Goal: Information Seeking & Learning: Learn about a topic

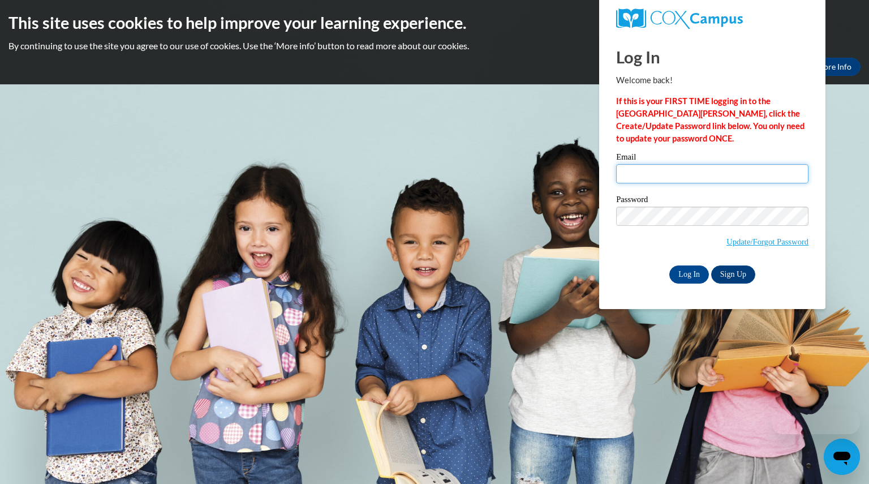
type input "denzinlydia@aasd.k12.wi.us"
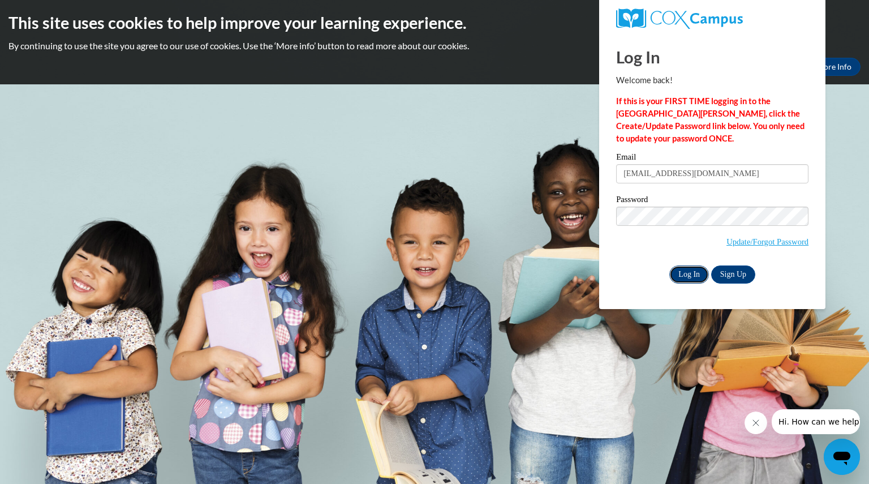
click at [691, 274] on input "Log In" at bounding box center [690, 274] width 40 height 18
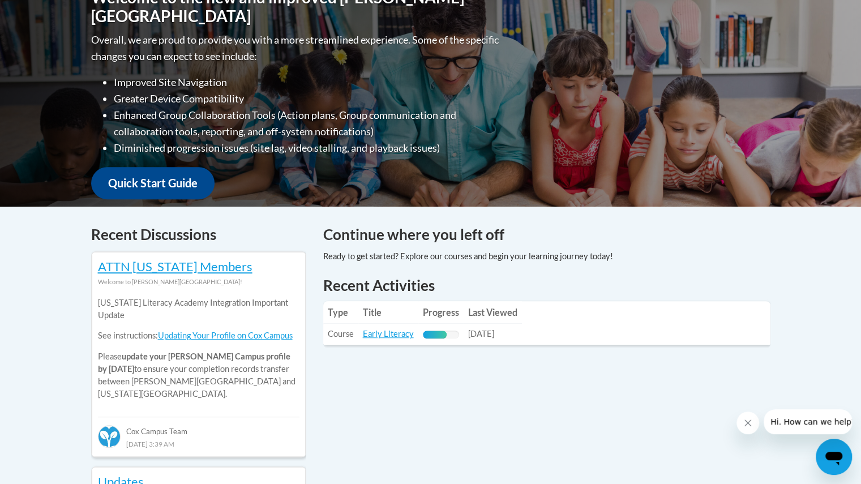
scroll to position [276, 0]
click at [398, 332] on link "Early Literacy" at bounding box center [388, 333] width 51 height 10
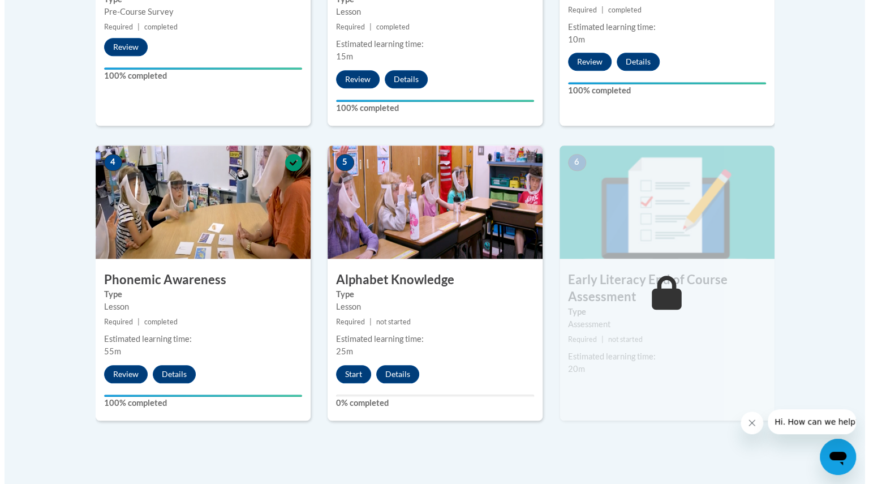
scroll to position [548, 0]
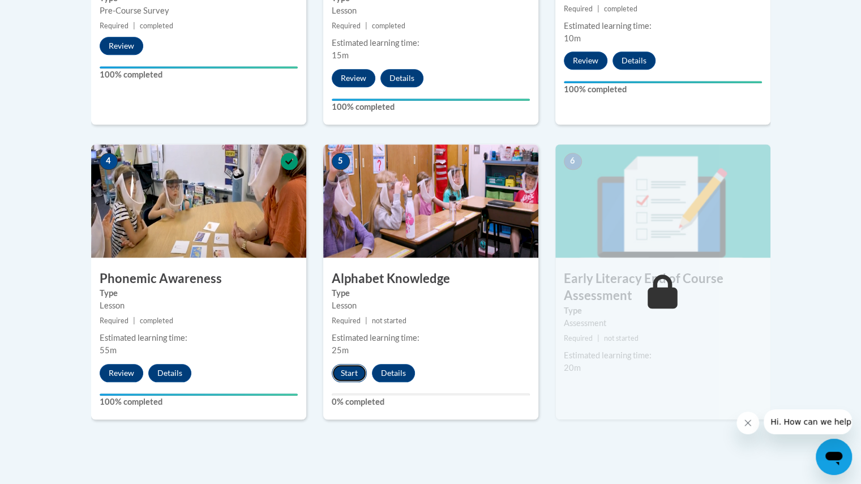
click at [349, 370] on button "Start" at bounding box center [349, 373] width 35 height 18
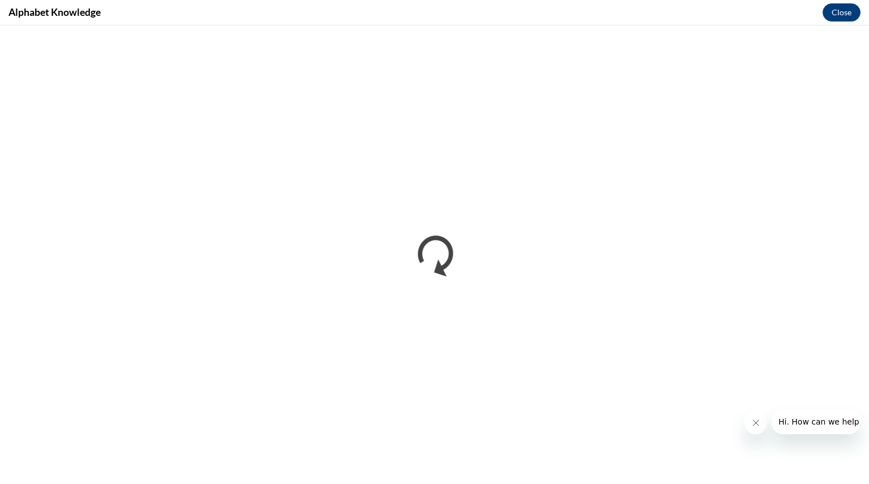
scroll to position [0, 0]
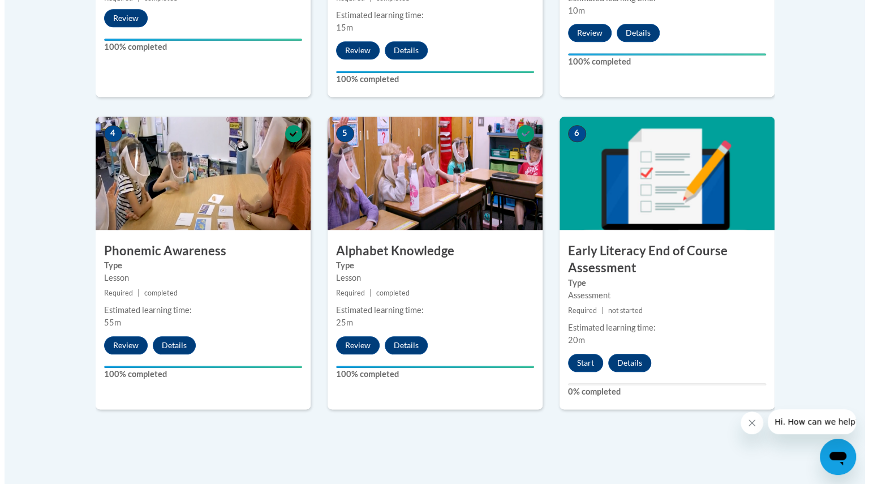
scroll to position [578, 0]
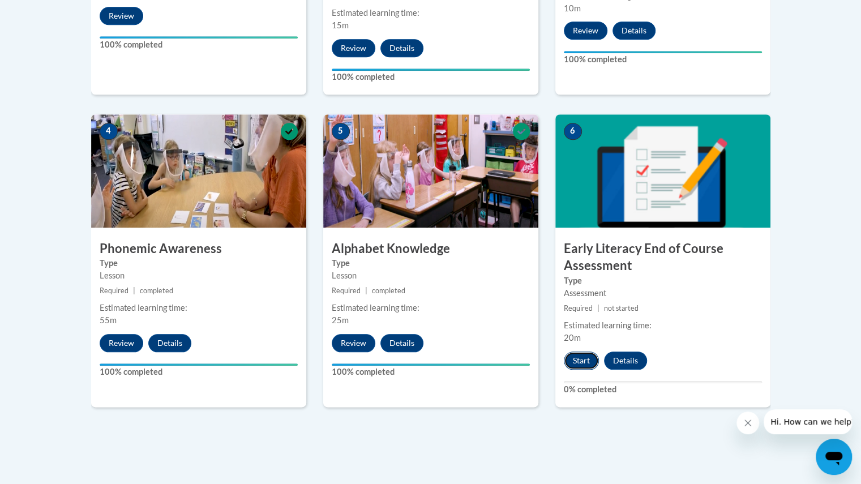
click at [579, 361] on button "Start" at bounding box center [581, 360] width 35 height 18
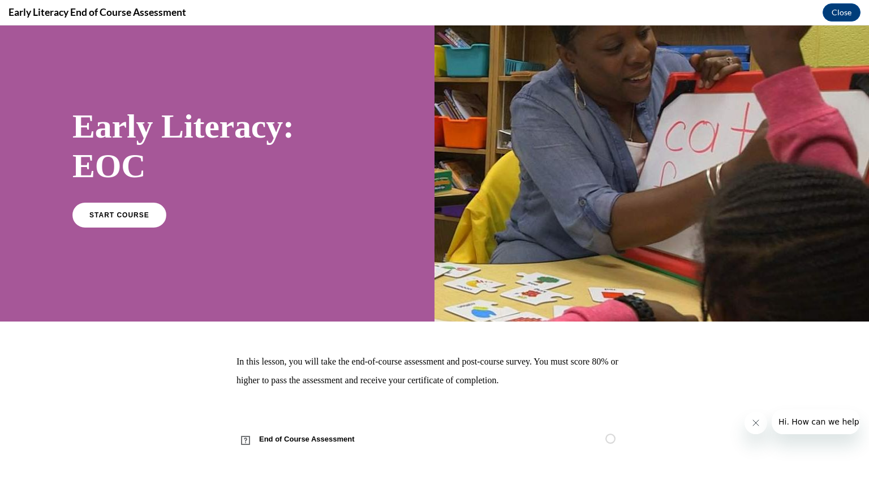
scroll to position [16, 0]
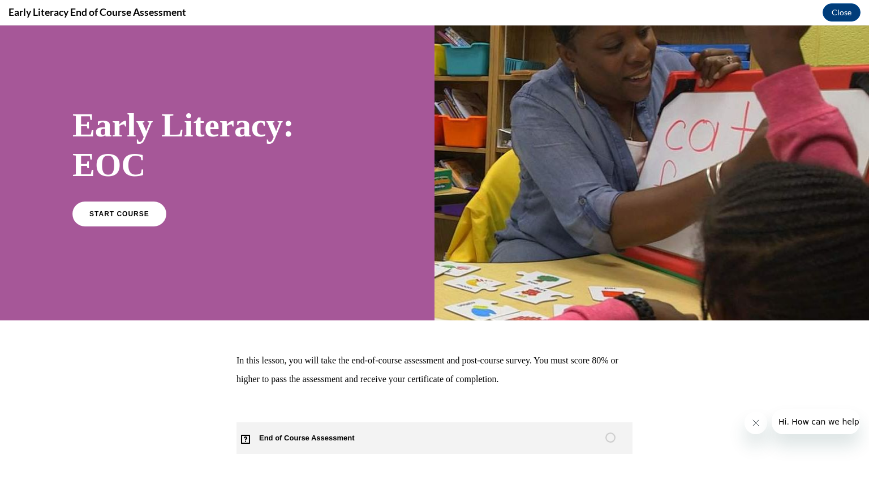
click at [306, 436] on span "End of Course Assessment" at bounding box center [314, 438] width 154 height 32
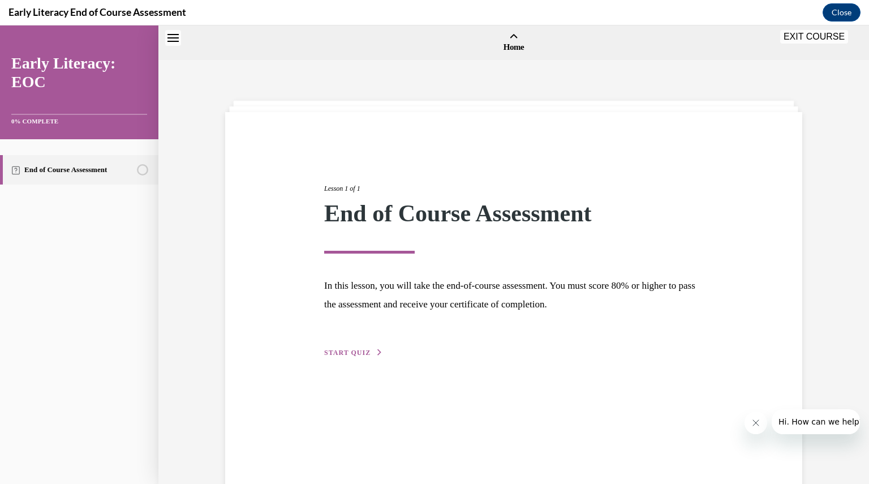
scroll to position [35, 0]
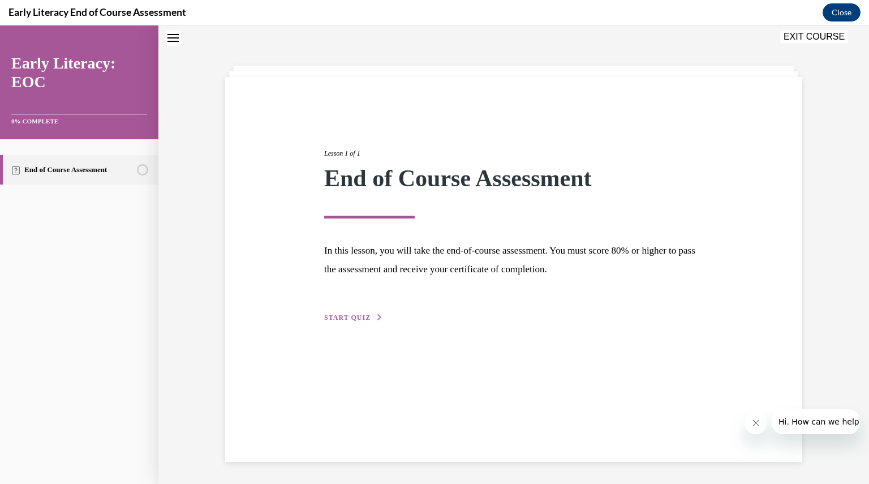
click at [335, 317] on span "START QUIZ" at bounding box center [347, 318] width 46 height 8
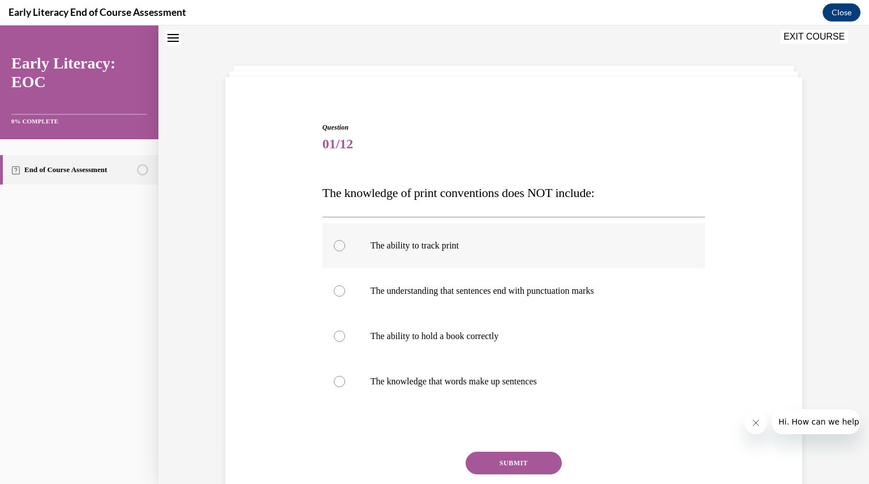
click at [336, 246] on div at bounding box center [339, 245] width 11 height 11
click at [493, 462] on button "SUBMIT" at bounding box center [514, 463] width 96 height 23
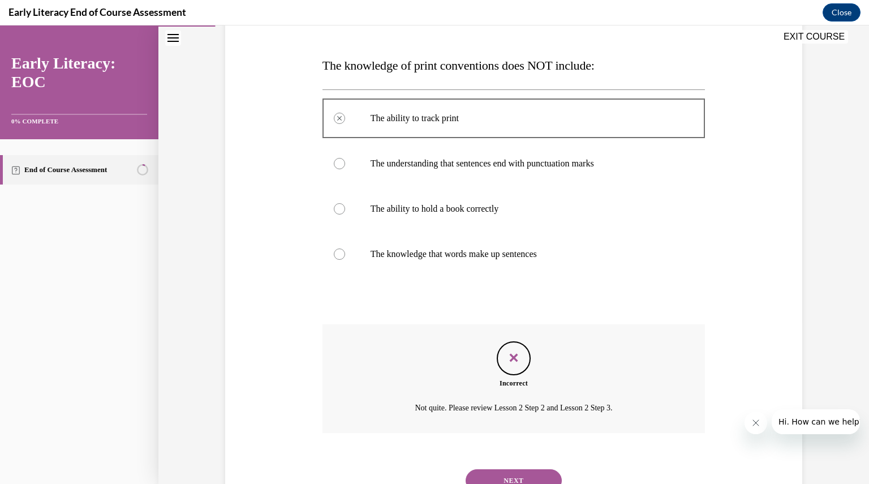
scroll to position [209, 0]
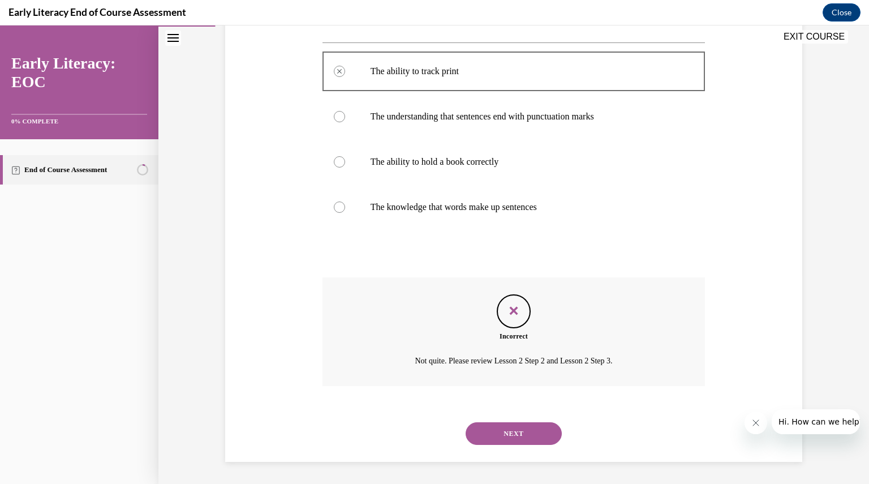
click at [500, 435] on button "NEXT" at bounding box center [514, 433] width 96 height 23
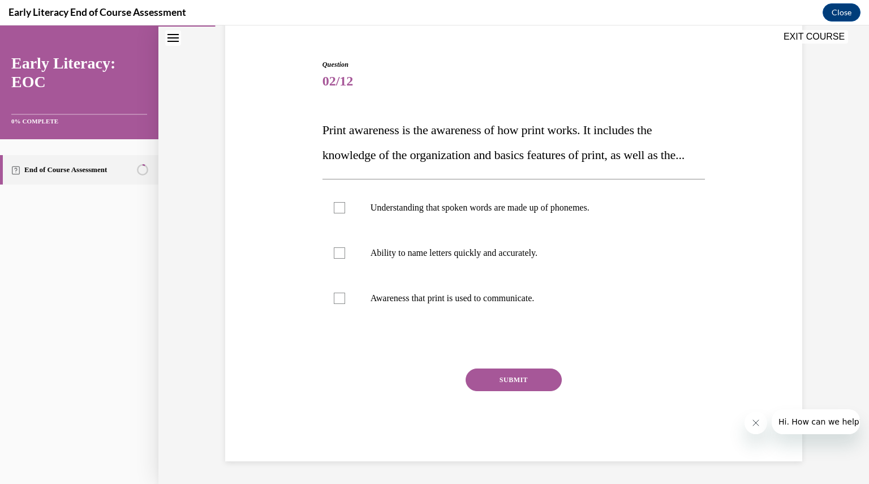
scroll to position [122, 0]
click at [335, 298] on div at bounding box center [339, 298] width 11 height 11
click at [509, 384] on button "SUBMIT" at bounding box center [514, 379] width 96 height 23
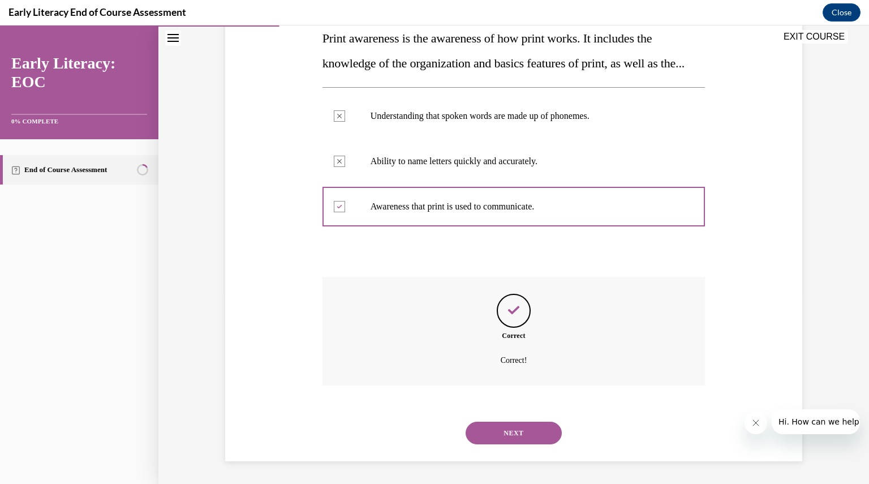
scroll to position [214, 0]
click at [513, 431] on button "NEXT" at bounding box center [514, 433] width 96 height 23
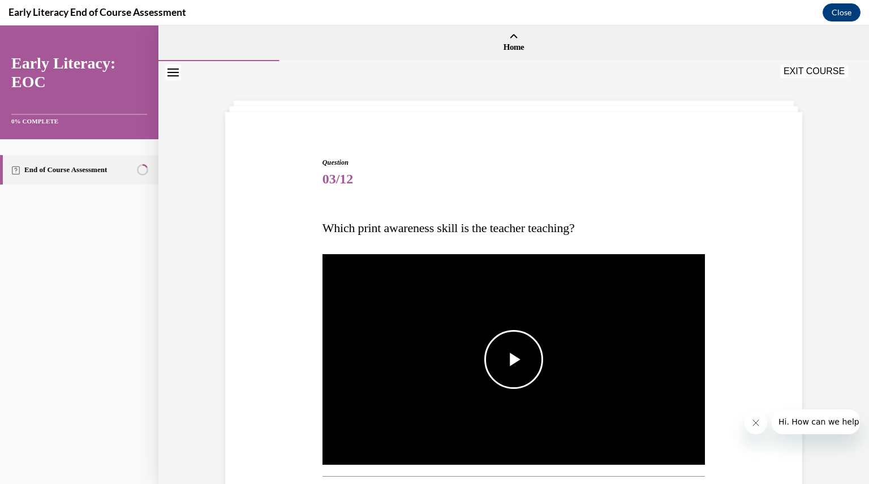
click at [514, 359] on span "Video player" at bounding box center [514, 359] width 0 height 0
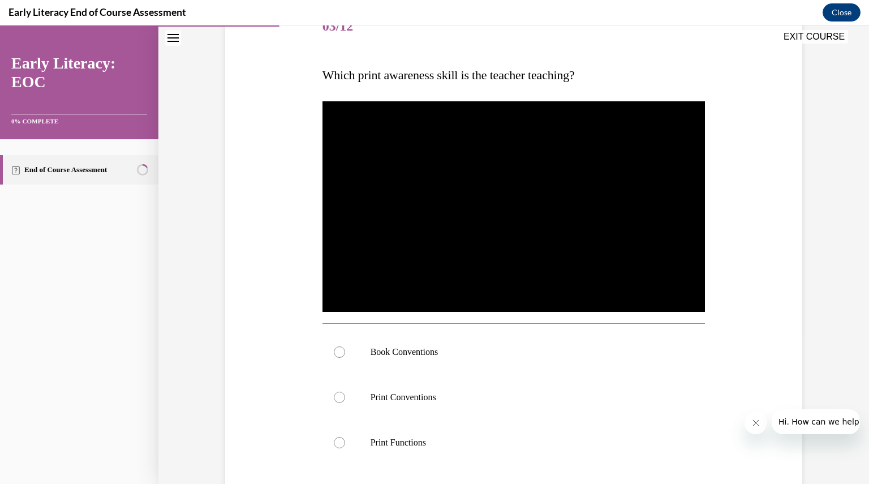
scroll to position [157, 0]
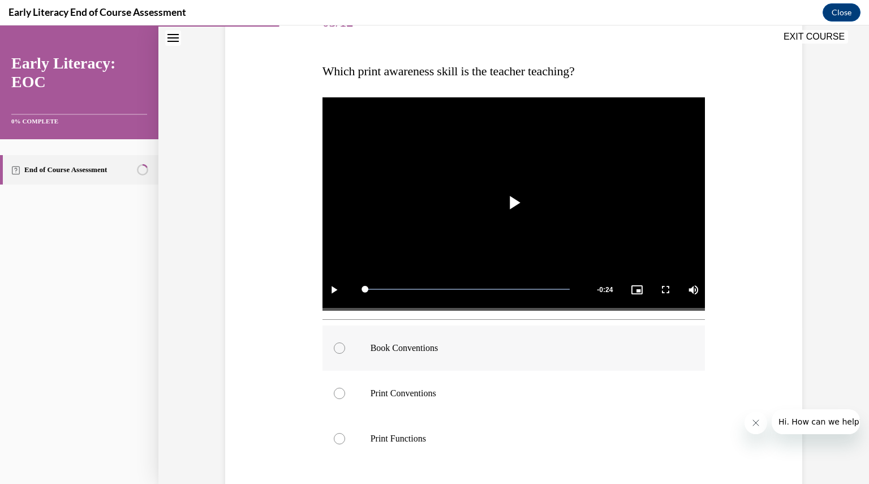
click at [335, 348] on div at bounding box center [339, 347] width 11 height 11
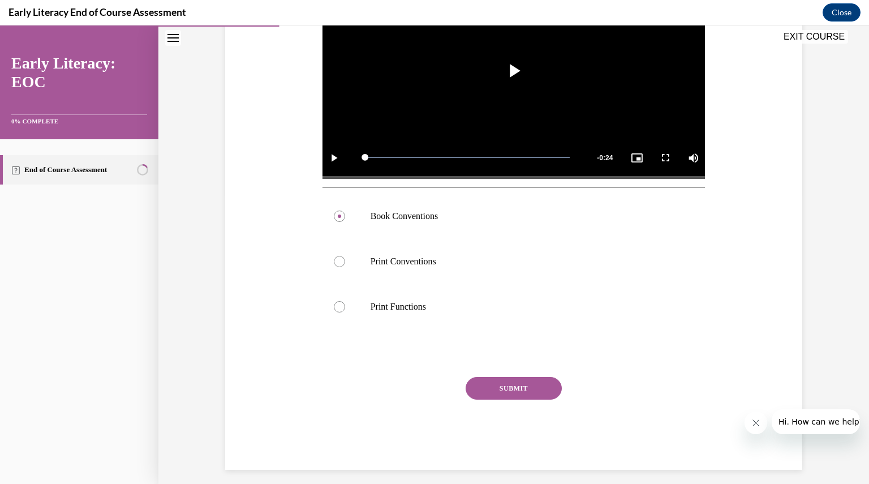
click at [507, 384] on button "SUBMIT" at bounding box center [514, 388] width 96 height 23
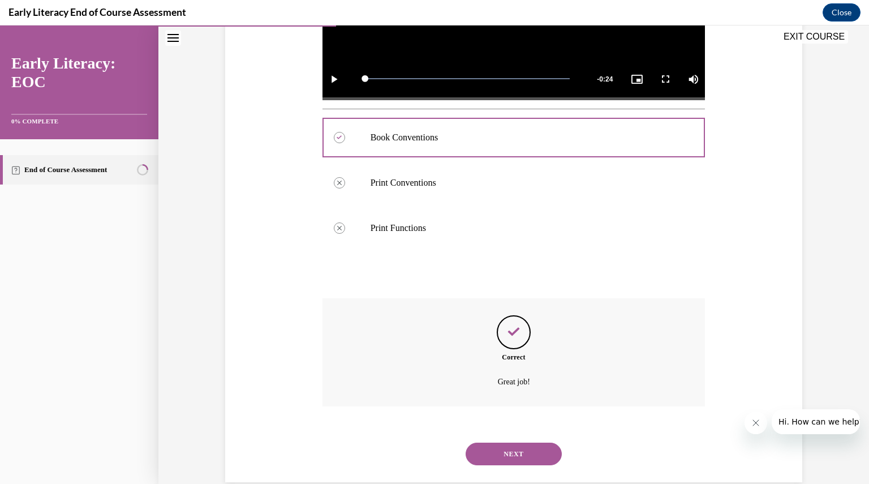
scroll to position [388, 0]
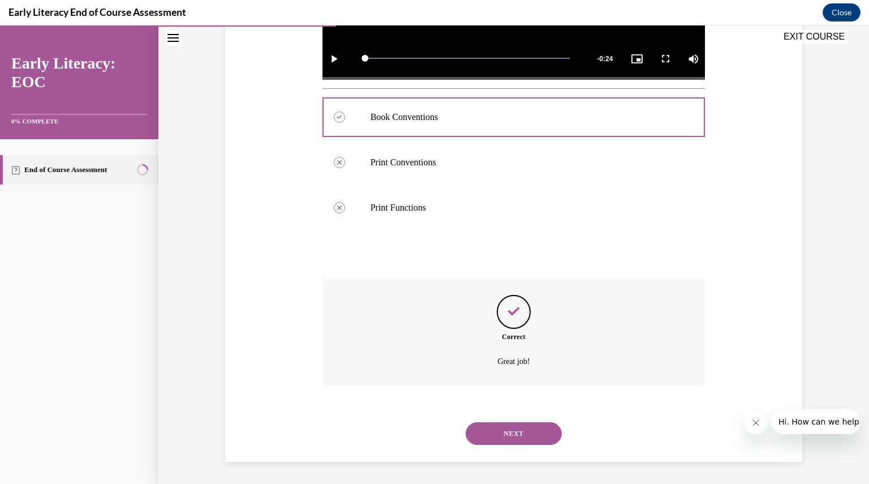
click at [501, 438] on button "NEXT" at bounding box center [514, 433] width 96 height 23
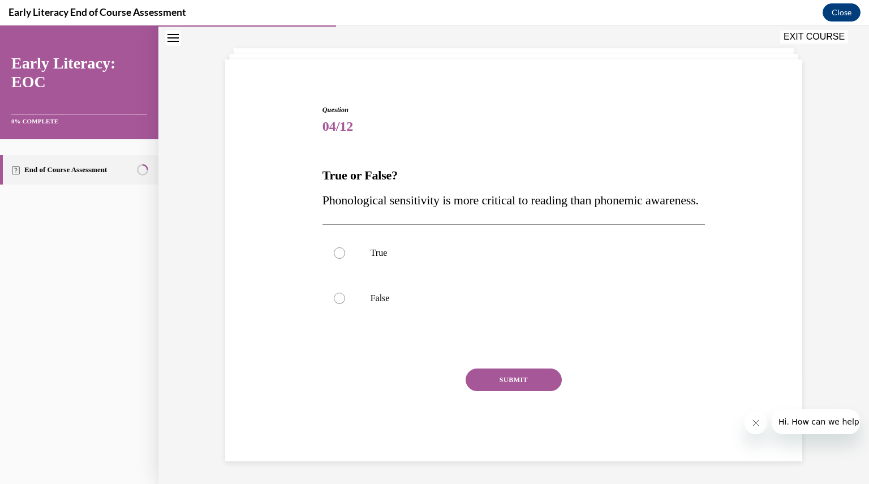
scroll to position [77, 0]
click at [336, 299] on div at bounding box center [339, 298] width 11 height 11
click at [503, 380] on button "SUBMIT" at bounding box center [514, 379] width 96 height 23
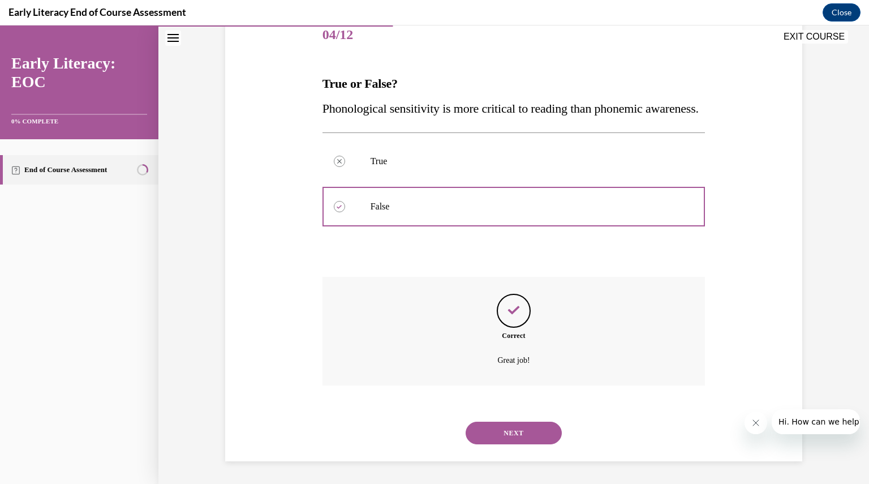
scroll to position [169, 0]
click at [513, 434] on button "NEXT" at bounding box center [514, 433] width 96 height 23
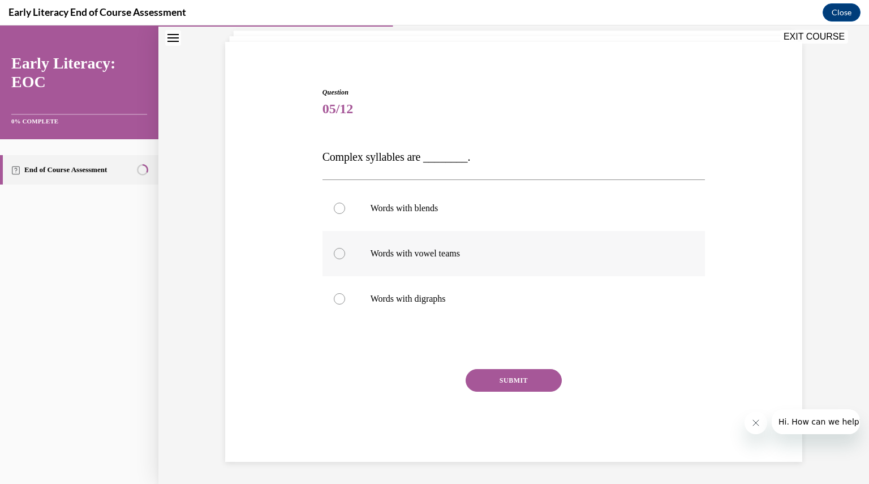
click at [336, 253] on div at bounding box center [339, 253] width 11 height 11
click at [493, 381] on button "SUBMIT" at bounding box center [514, 380] width 96 height 23
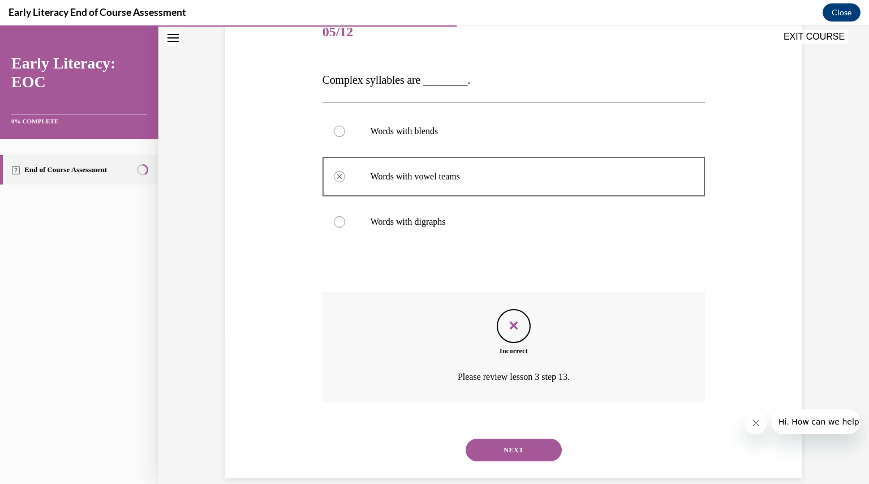
scroll to position [164, 0]
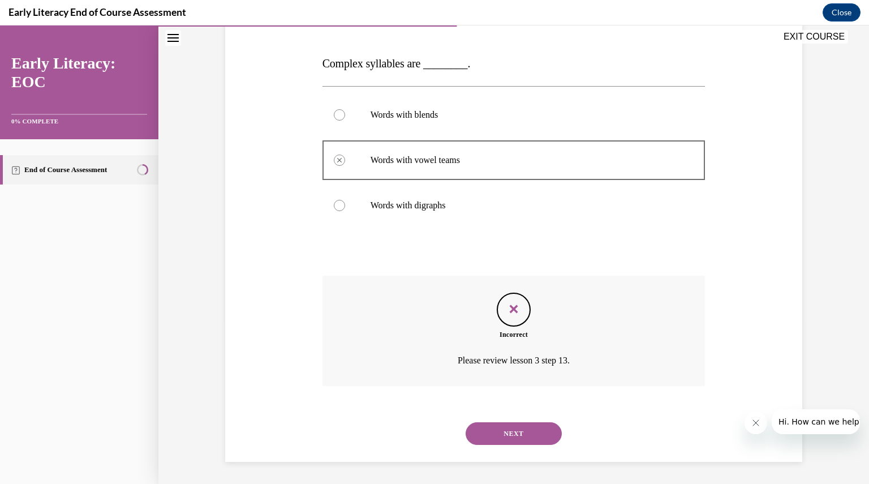
click at [509, 430] on button "NEXT" at bounding box center [514, 433] width 96 height 23
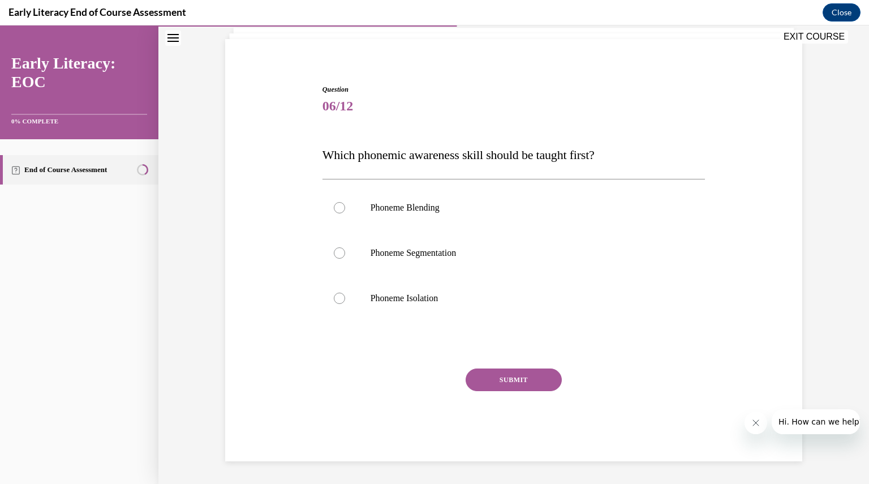
scroll to position [72, 0]
click at [337, 292] on div at bounding box center [514, 298] width 383 height 45
click at [507, 381] on button "SUBMIT" at bounding box center [514, 380] width 96 height 23
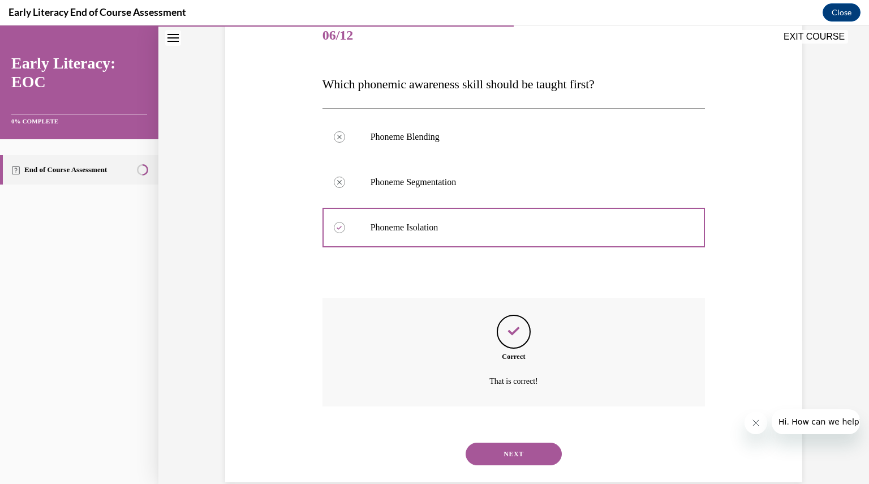
scroll to position [164, 0]
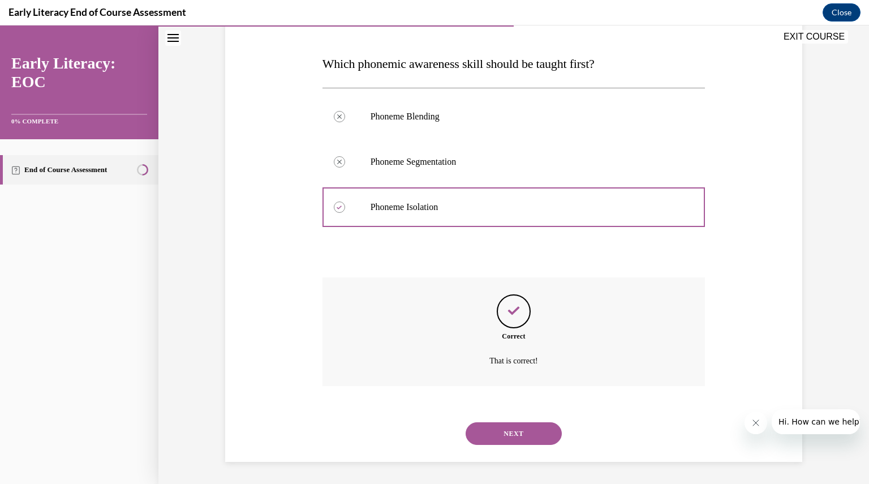
click at [506, 431] on button "NEXT" at bounding box center [514, 433] width 96 height 23
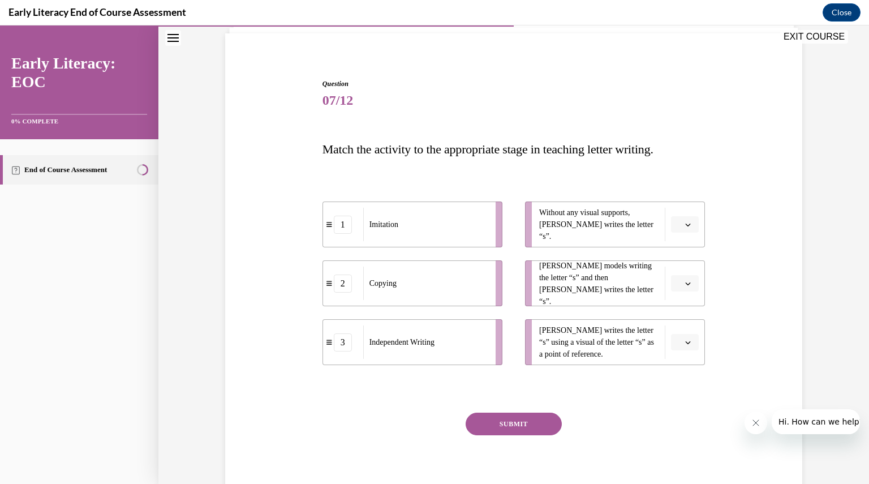
scroll to position [80, 0]
click at [685, 343] on icon "button" at bounding box center [688, 341] width 6 height 6
click at [685, 281] on icon "button" at bounding box center [688, 283] width 6 height 6
click at [675, 332] on span "1" at bounding box center [677, 329] width 4 height 9
click at [685, 342] on icon "button" at bounding box center [688, 341] width 6 height 6
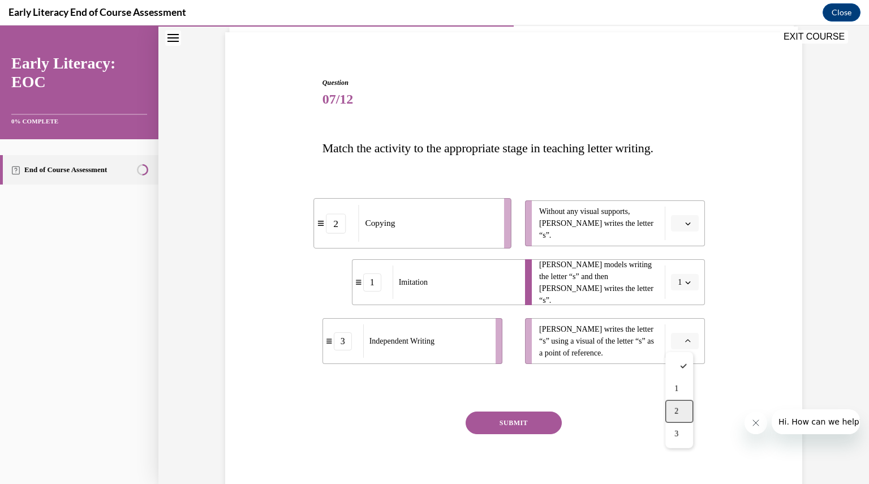
click at [678, 405] on div "2" at bounding box center [680, 411] width 28 height 23
click at [688, 221] on span "button" at bounding box center [688, 224] width 8 height 8
click at [680, 313] on div "3" at bounding box center [680, 316] width 28 height 23
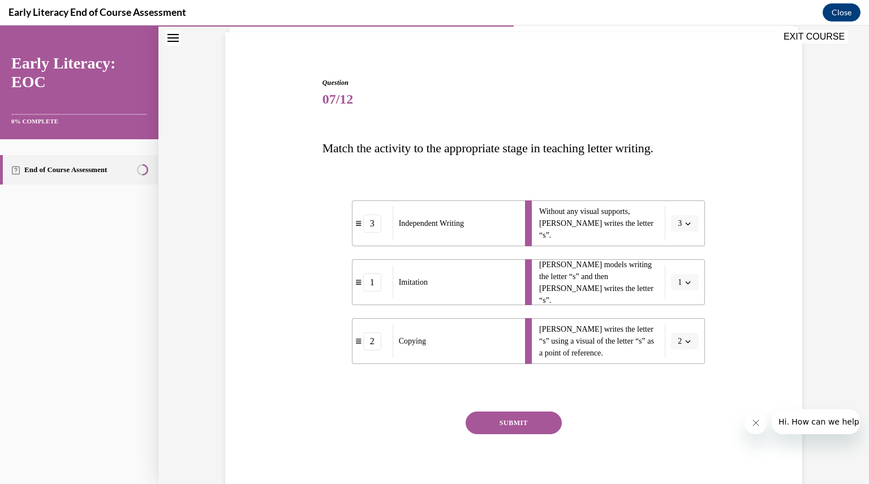
click at [520, 417] on button "SUBMIT" at bounding box center [514, 422] width 96 height 23
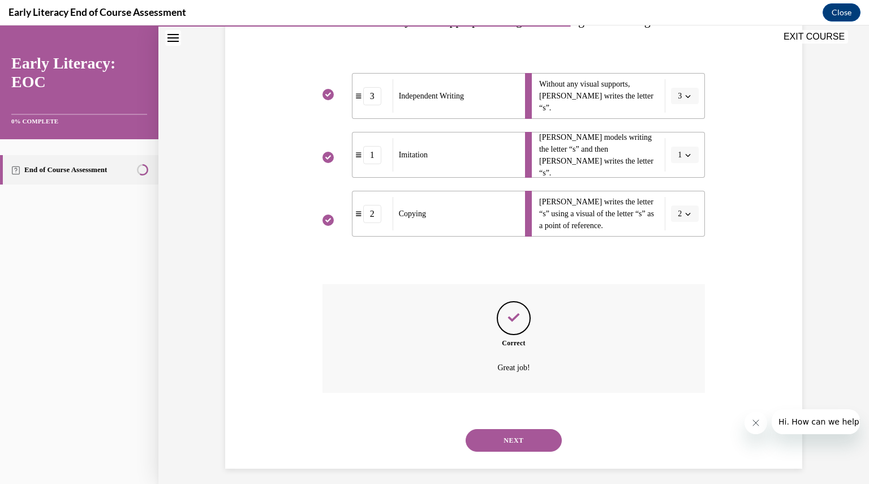
scroll to position [214, 0]
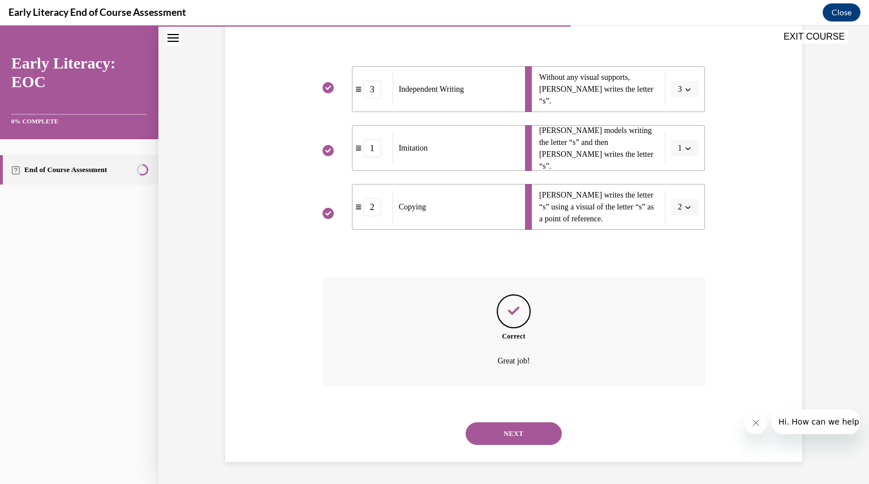
click at [505, 429] on button "NEXT" at bounding box center [514, 433] width 96 height 23
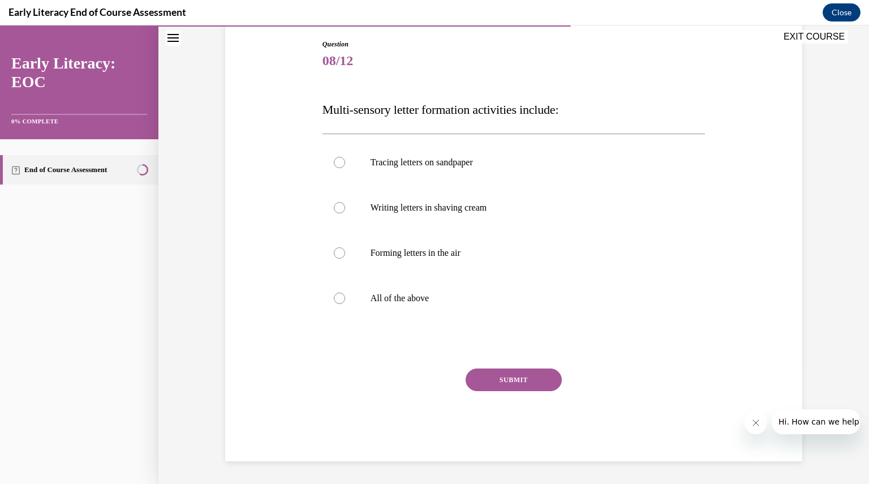
scroll to position [118, 0]
click at [336, 299] on div at bounding box center [339, 298] width 11 height 11
click at [496, 383] on button "SUBMIT" at bounding box center [514, 380] width 96 height 23
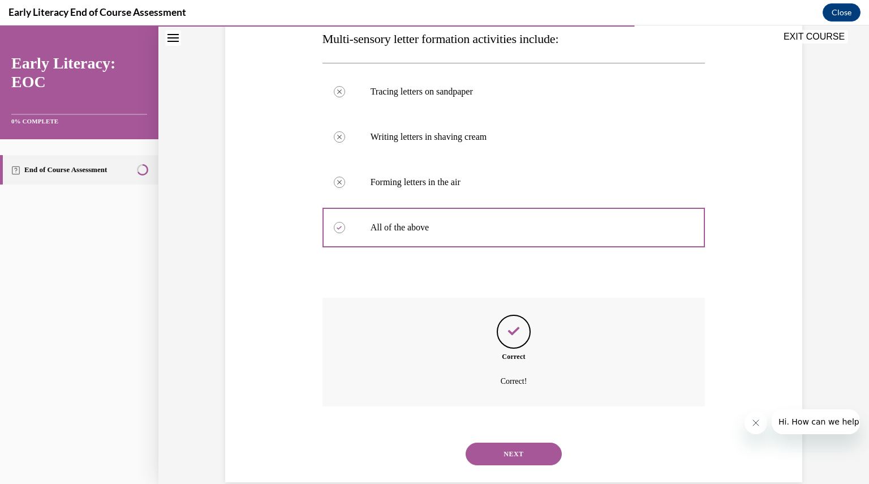
scroll to position [209, 0]
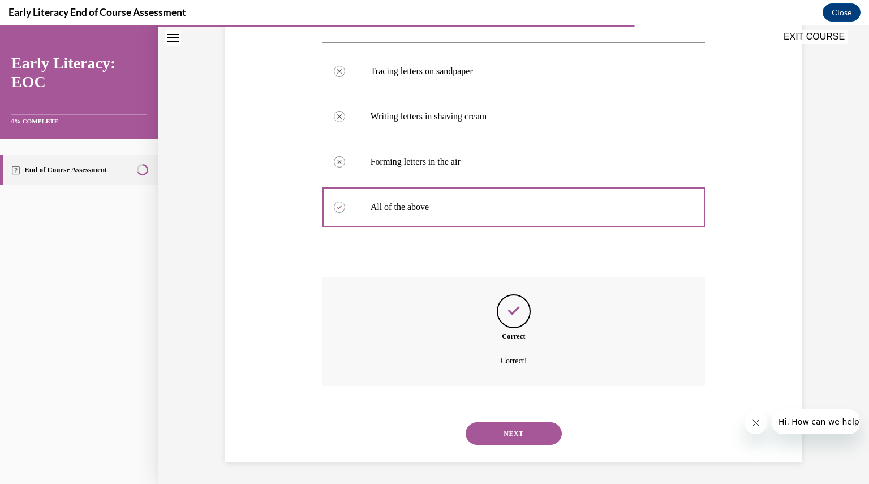
click at [503, 435] on button "NEXT" at bounding box center [514, 433] width 96 height 23
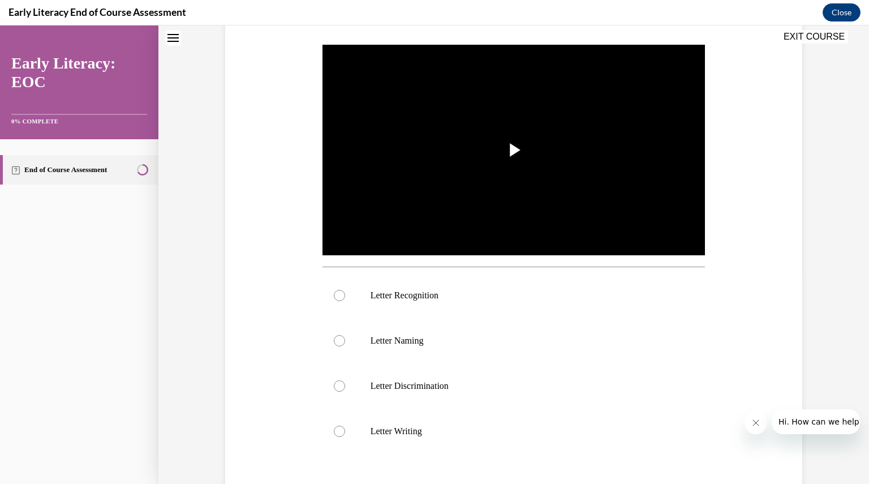
scroll to position [0, 0]
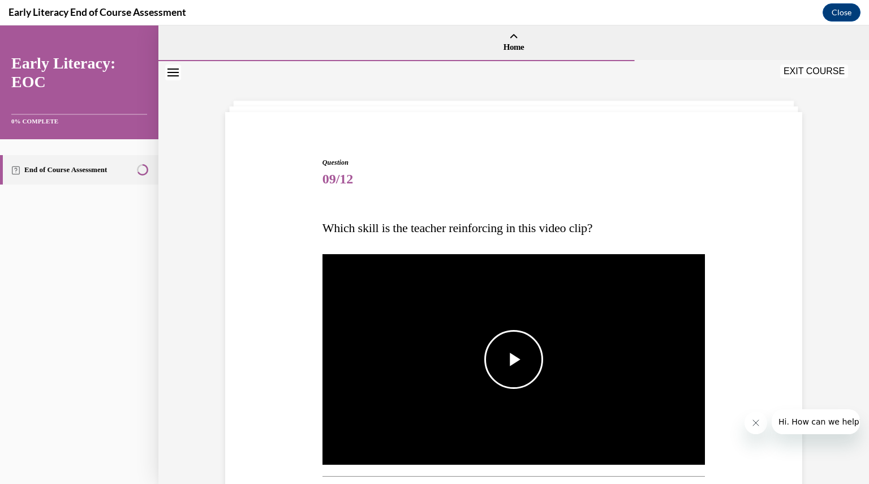
click at [514, 359] on span "Video player" at bounding box center [514, 359] width 0 height 0
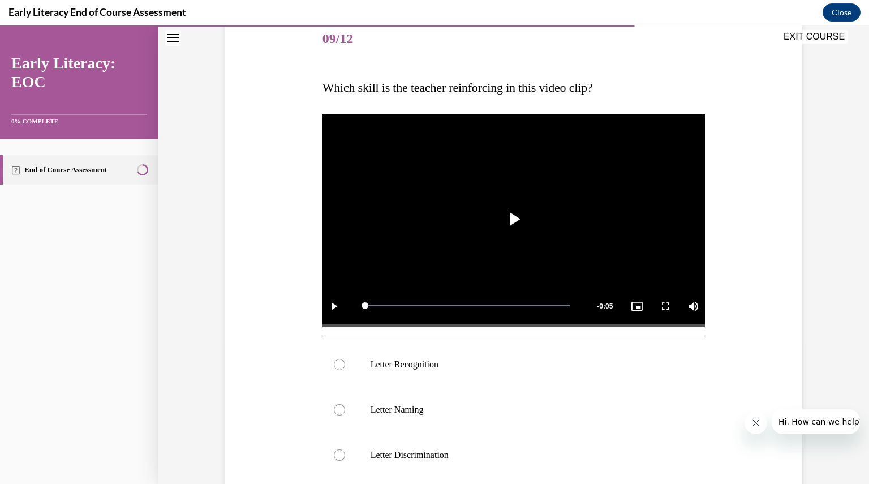
scroll to position [143, 0]
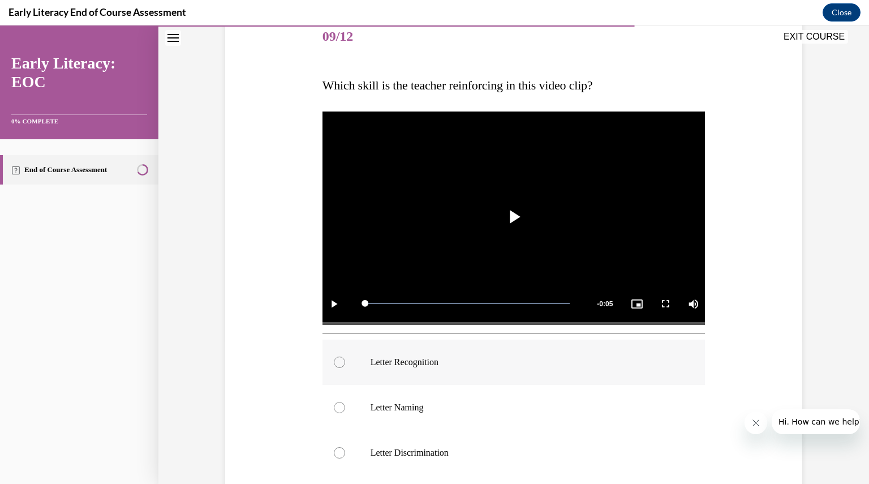
click at [336, 361] on div at bounding box center [339, 362] width 11 height 11
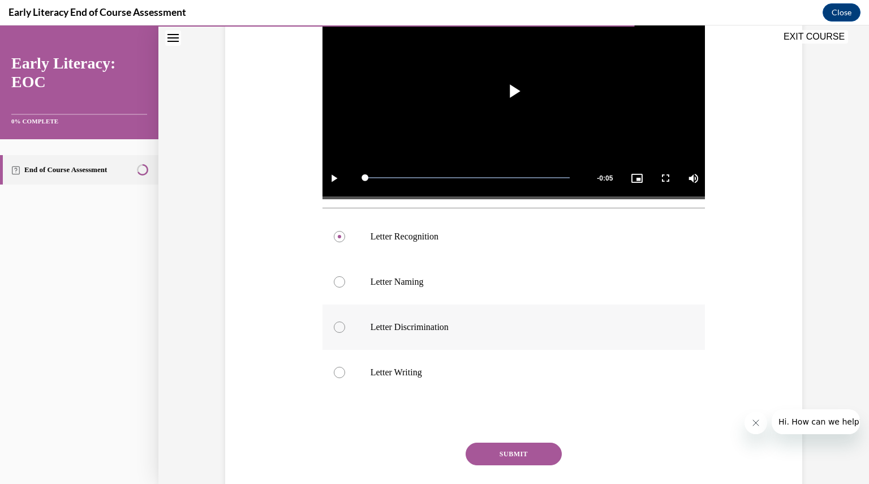
scroll to position [269, 0]
click at [507, 452] on button "SUBMIT" at bounding box center [514, 453] width 96 height 23
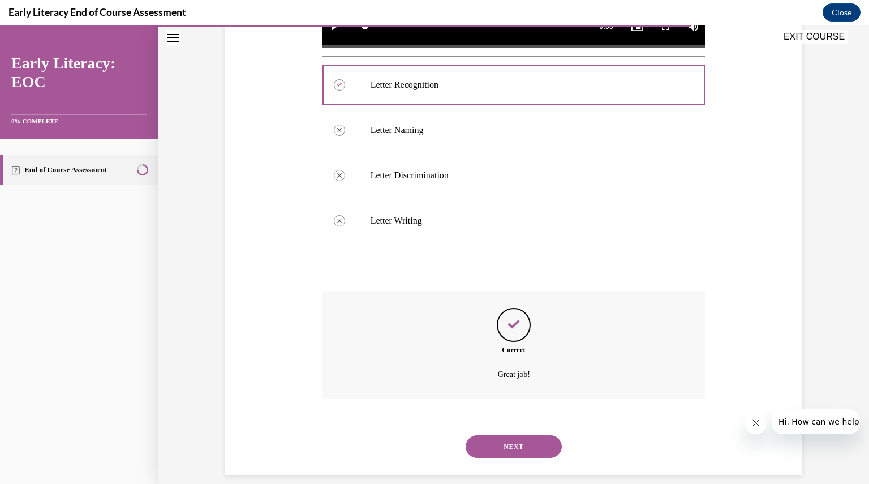
scroll to position [433, 0]
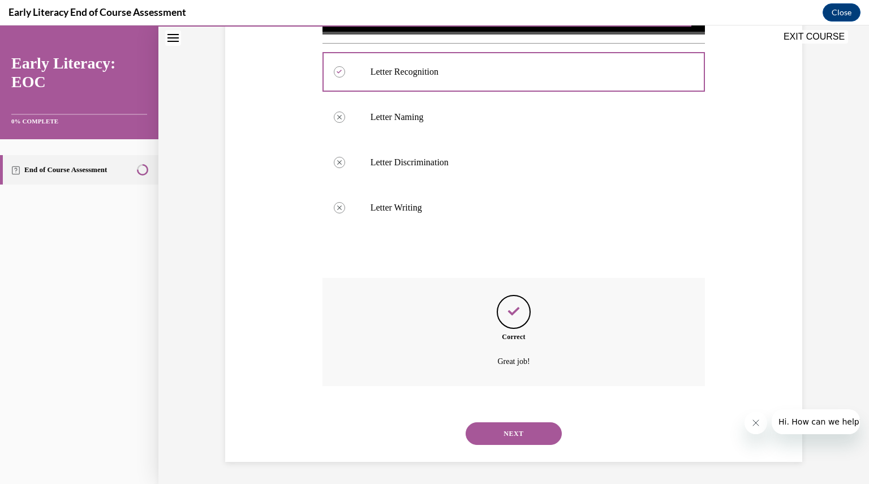
click at [511, 432] on button "NEXT" at bounding box center [514, 433] width 96 height 23
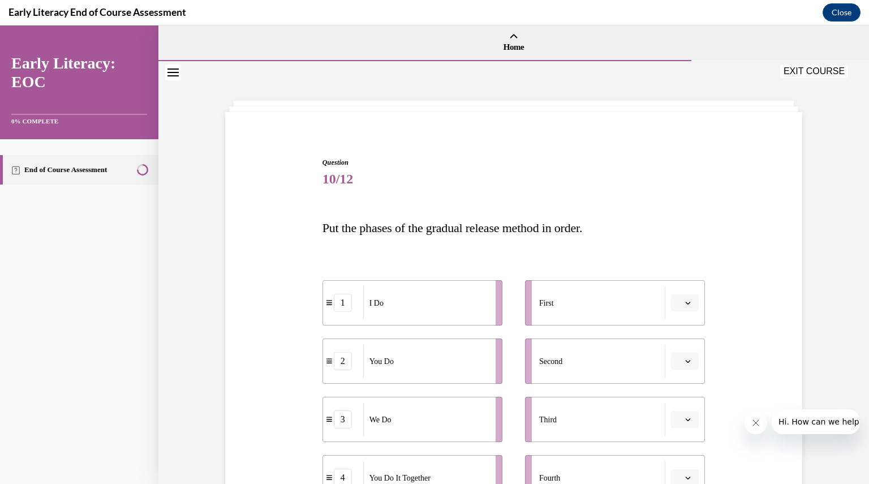
click at [679, 362] on button "button" at bounding box center [685, 361] width 28 height 17
click at [676, 316] on span "3" at bounding box center [677, 313] width 4 height 9
click at [686, 362] on icon "button" at bounding box center [688, 361] width 5 height 3
click at [677, 288] on div "2" at bounding box center [677, 291] width 28 height 23
click at [685, 362] on icon "button" at bounding box center [688, 361] width 6 height 6
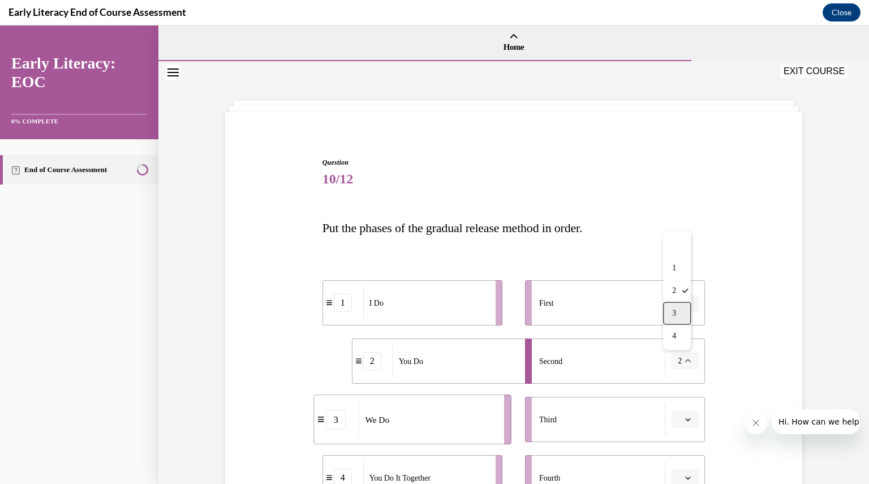
click at [681, 316] on div "3" at bounding box center [677, 313] width 28 height 23
click at [684, 419] on span "button" at bounding box center [688, 419] width 8 height 8
click at [678, 350] on span "2" at bounding box center [677, 349] width 4 height 9
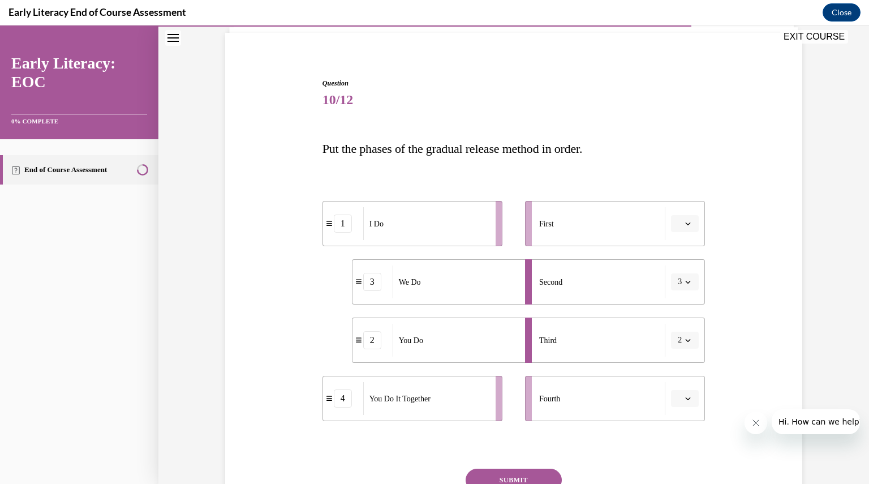
scroll to position [82, 0]
click at [685, 395] on icon "button" at bounding box center [688, 396] width 6 height 6
click at [678, 348] on span "3" at bounding box center [677, 348] width 4 height 9
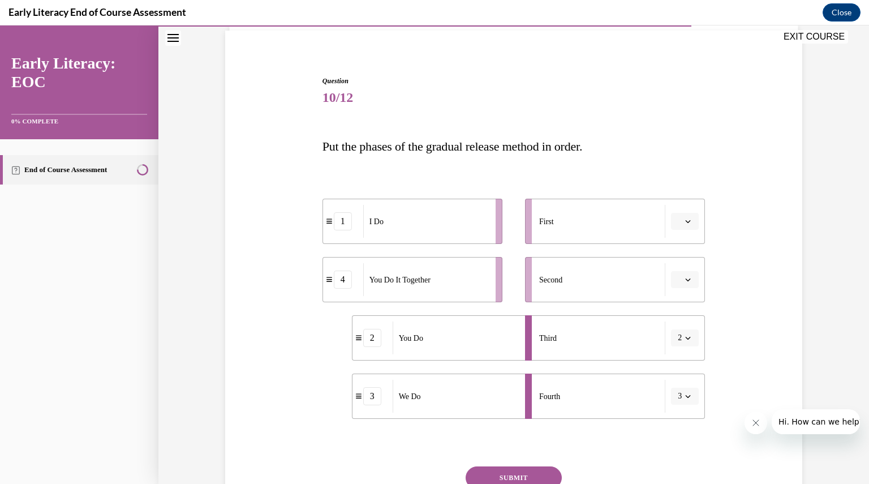
click at [684, 341] on span "button" at bounding box center [688, 338] width 8 height 8
click at [678, 452] on div "4" at bounding box center [677, 453] width 28 height 23
click at [686, 397] on icon "button" at bounding box center [688, 396] width 5 height 3
click at [674, 329] on span "2" at bounding box center [674, 325] width 4 height 9
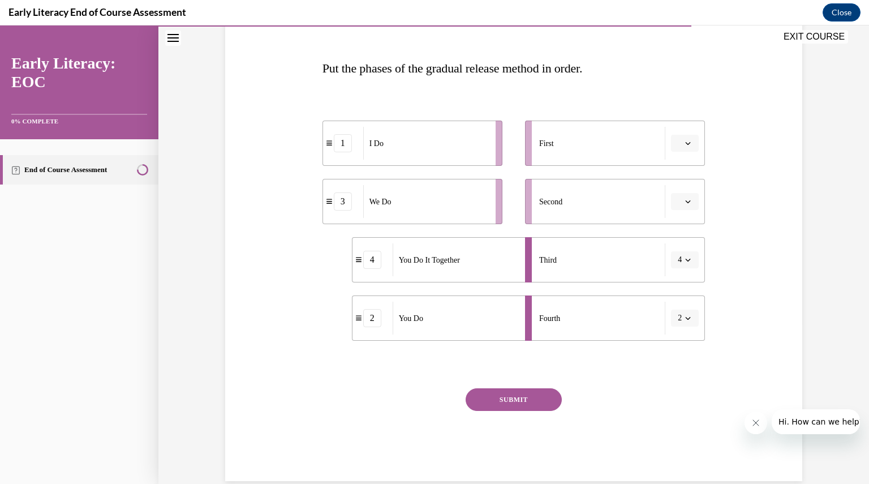
scroll to position [179, 0]
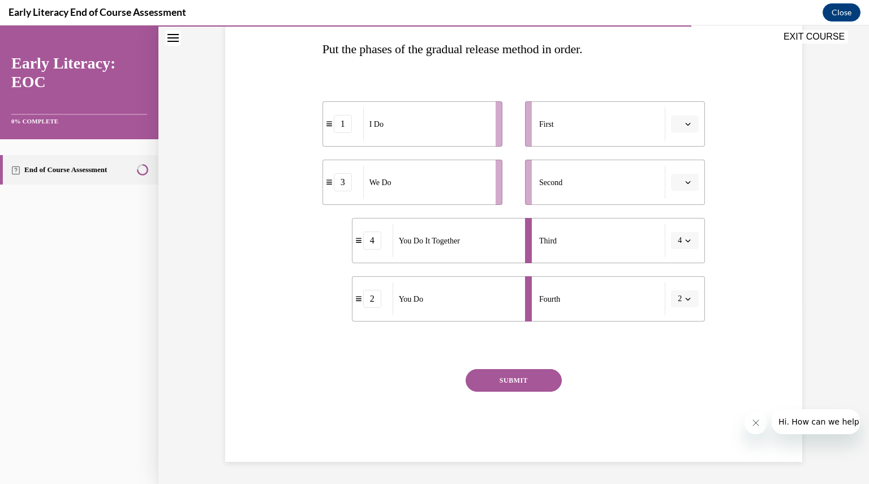
click at [518, 385] on button "SUBMIT" at bounding box center [514, 380] width 96 height 23
click at [369, 245] on div "4" at bounding box center [372, 240] width 18 height 18
click at [685, 239] on icon "button" at bounding box center [688, 241] width 6 height 6
click at [678, 353] on div "4" at bounding box center [677, 356] width 28 height 23
click at [685, 239] on icon "button" at bounding box center [688, 241] width 6 height 6
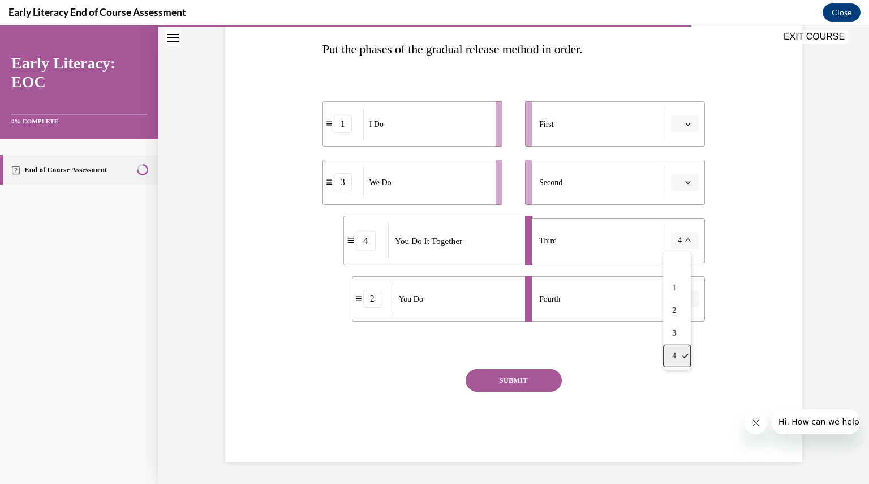
click at [678, 354] on div "4" at bounding box center [677, 356] width 28 height 23
click at [684, 301] on span "button" at bounding box center [688, 299] width 8 height 8
click at [685, 375] on div "2" at bounding box center [677, 369] width 28 height 23
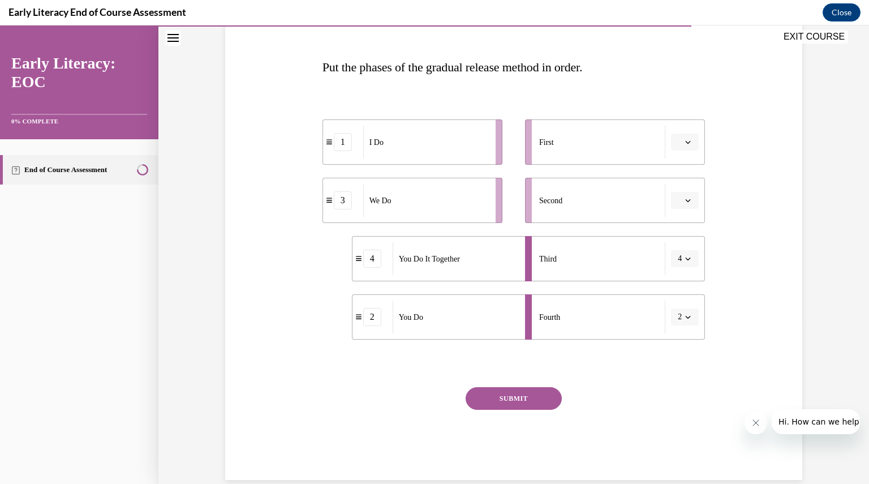
scroll to position [160, 0]
drag, startPoint x: 354, startPoint y: 263, endPoint x: 326, endPoint y: 264, distance: 28.3
click at [326, 264] on div "4" at bounding box center [345, 261] width 40 height 18
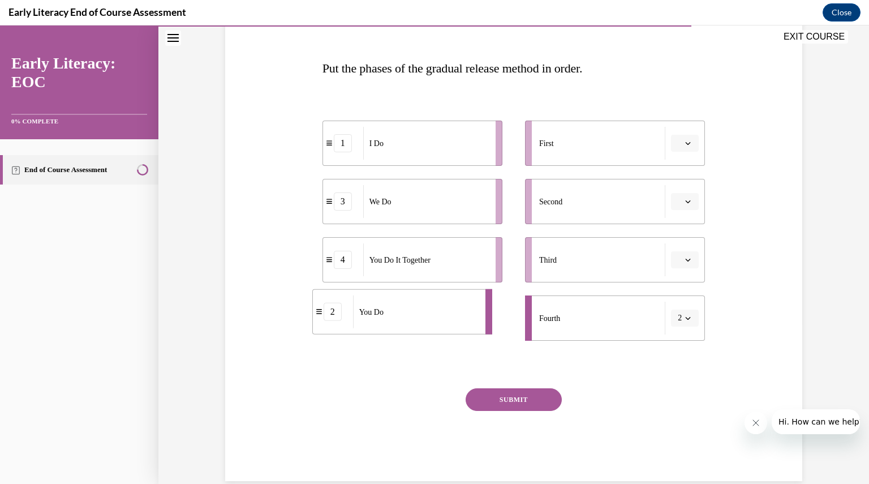
drag, startPoint x: 350, startPoint y: 319, endPoint x: 309, endPoint y: 313, distance: 41.1
click at [313, 313] on div "2" at bounding box center [333, 312] width 40 height 18
click at [498, 400] on button "SUBMIT" at bounding box center [514, 399] width 96 height 23
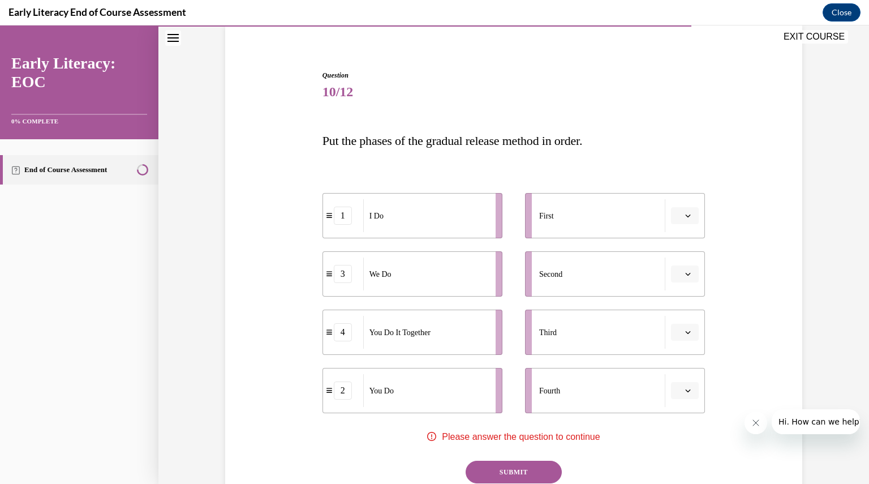
scroll to position [79, 0]
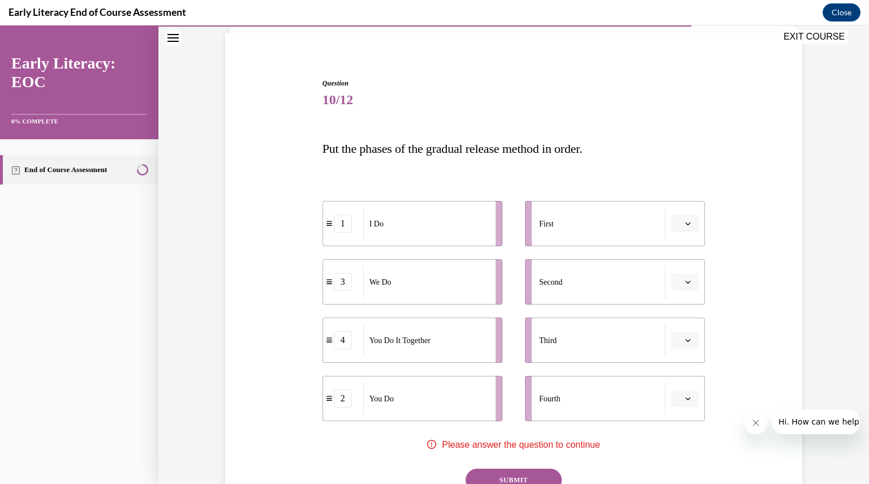
click at [685, 225] on icon "button" at bounding box center [688, 224] width 6 height 6
click at [676, 268] on span "1" at bounding box center [677, 271] width 4 height 9
click at [685, 281] on icon "button" at bounding box center [688, 282] width 6 height 6
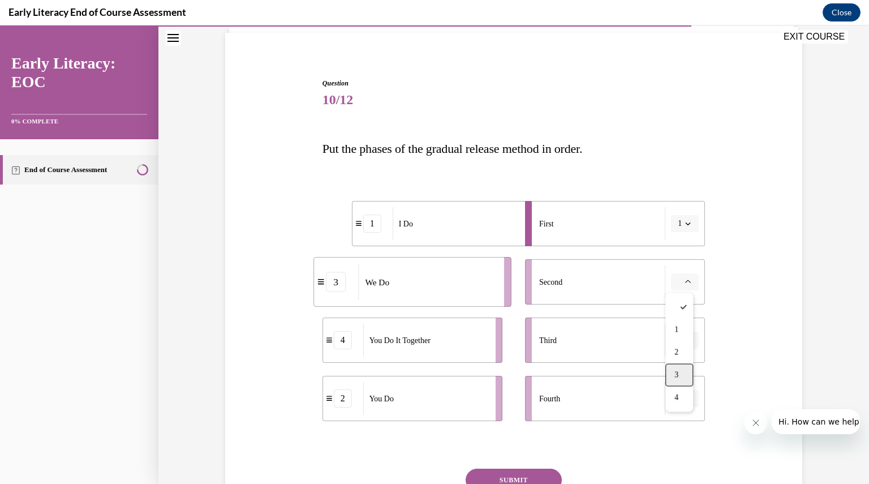
click at [681, 372] on div "3" at bounding box center [680, 374] width 28 height 23
click at [686, 341] on icon "button" at bounding box center [688, 340] width 5 height 3
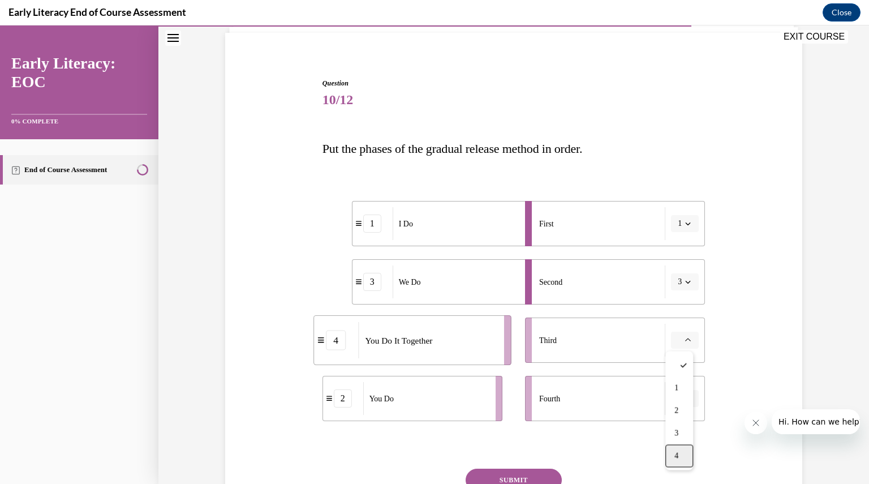
click at [684, 453] on div "4" at bounding box center [680, 455] width 28 height 23
click at [681, 403] on button "button" at bounding box center [685, 398] width 28 height 17
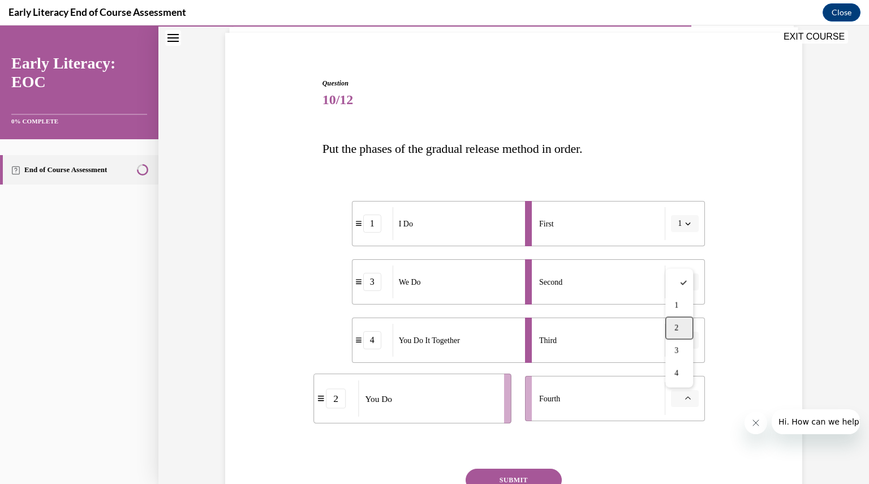
click at [672, 333] on div "2" at bounding box center [680, 328] width 28 height 23
click at [509, 475] on button "SUBMIT" at bounding box center [514, 480] width 96 height 23
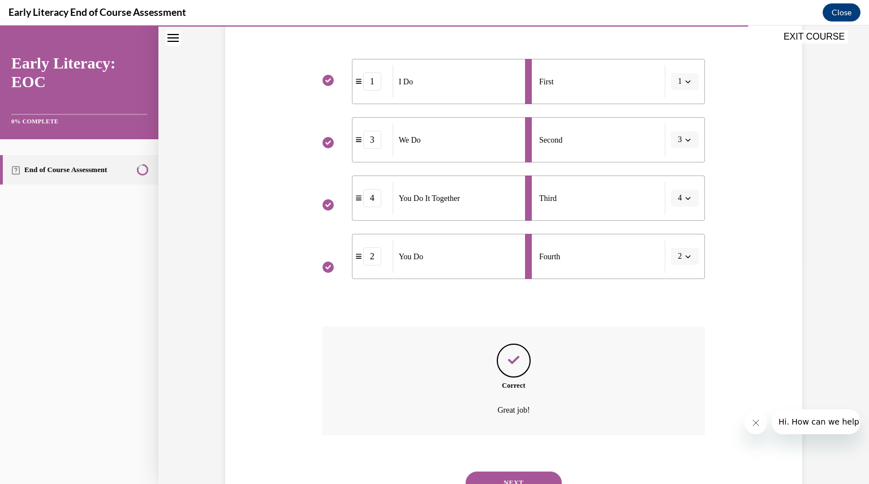
scroll to position [271, 0]
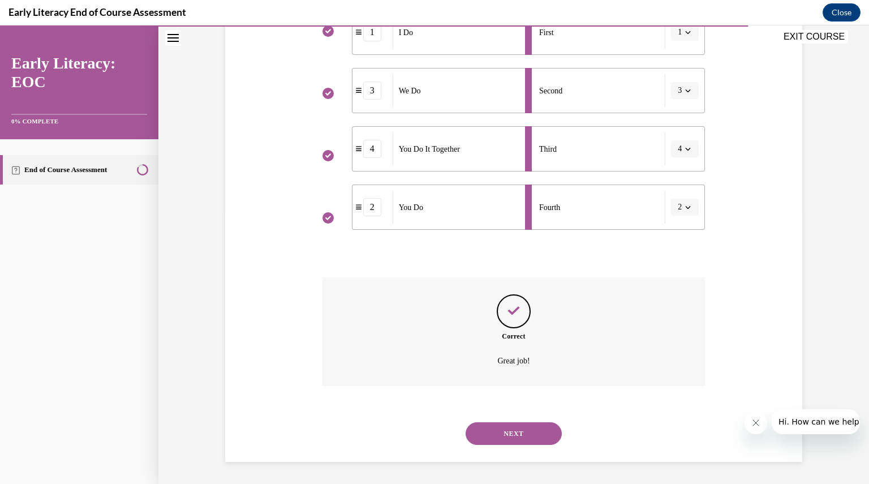
click at [505, 435] on button "NEXT" at bounding box center [514, 433] width 96 height 23
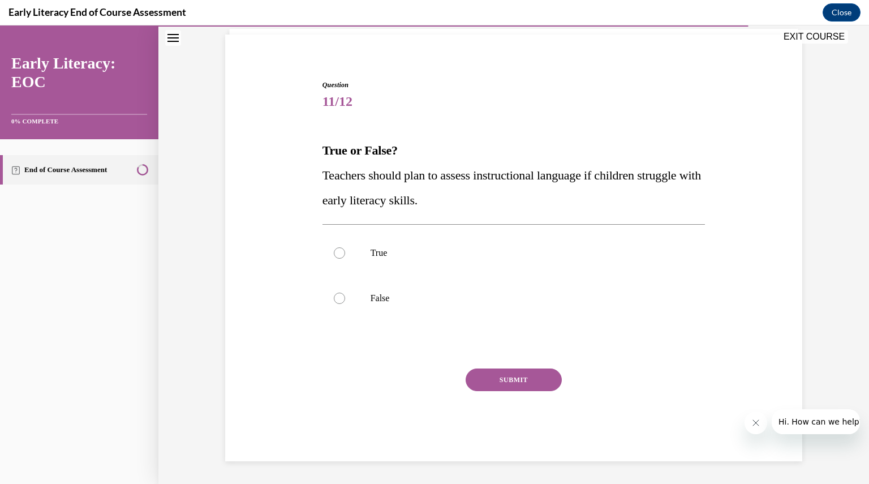
scroll to position [77, 0]
click at [335, 252] on div at bounding box center [339, 253] width 11 height 11
click at [494, 378] on button "SUBMIT" at bounding box center [514, 380] width 96 height 23
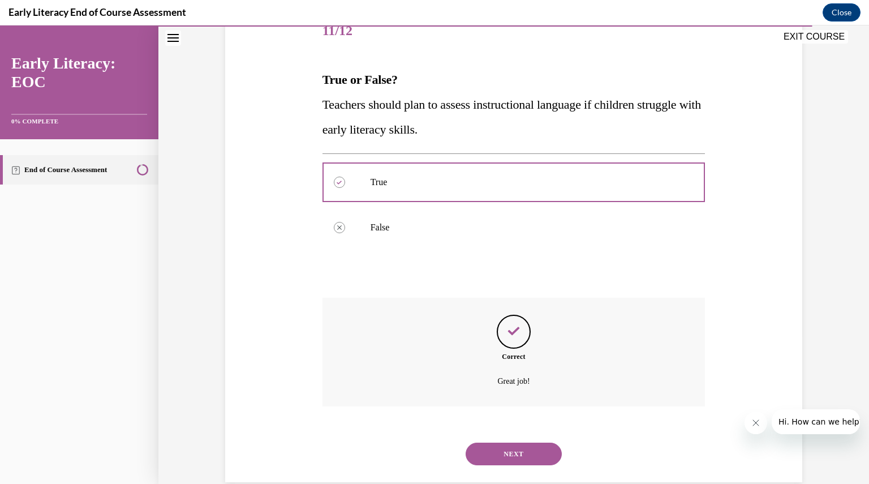
scroll to position [169, 0]
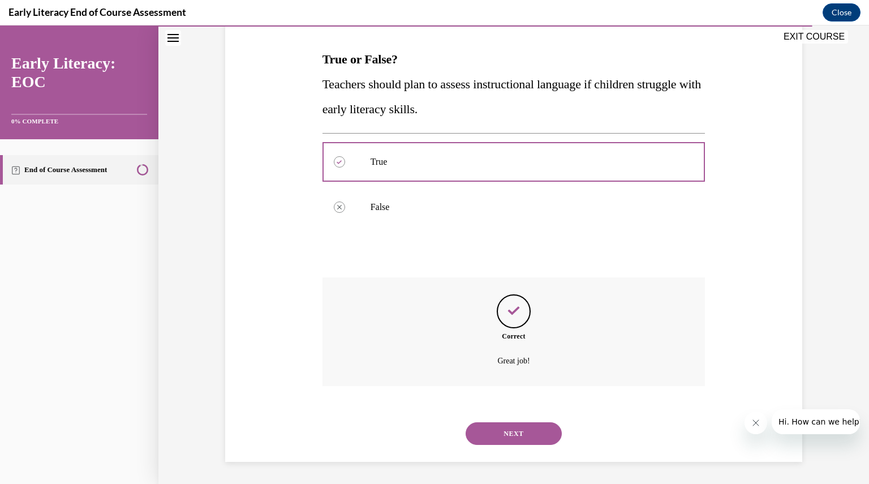
click at [513, 433] on button "NEXT" at bounding box center [514, 433] width 96 height 23
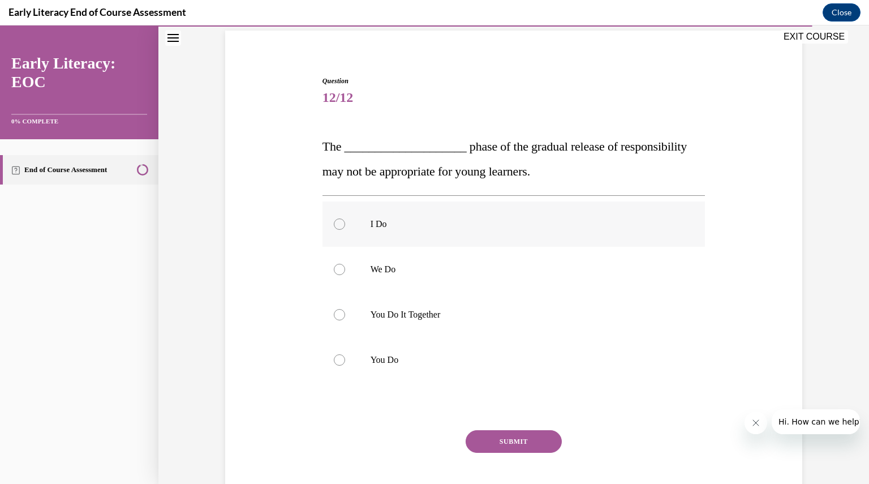
scroll to position [84, 0]
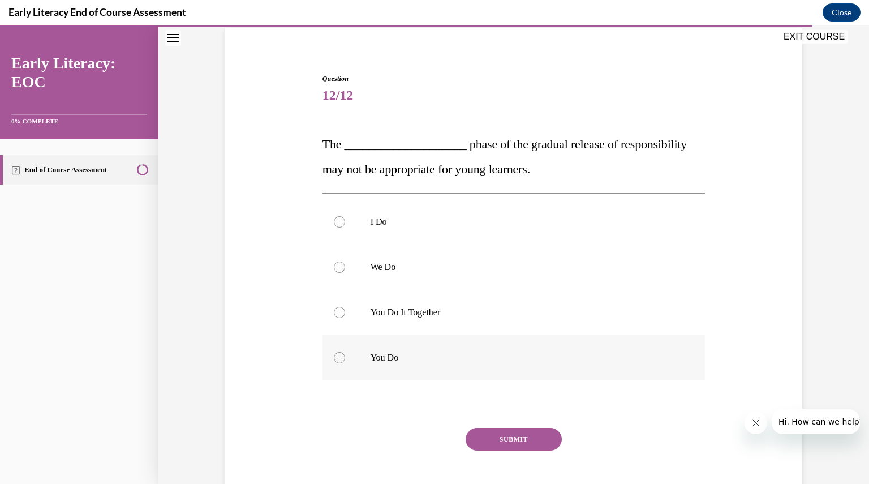
click at [334, 361] on div at bounding box center [339, 357] width 11 height 11
click at [499, 441] on button "SUBMIT" at bounding box center [514, 439] width 96 height 23
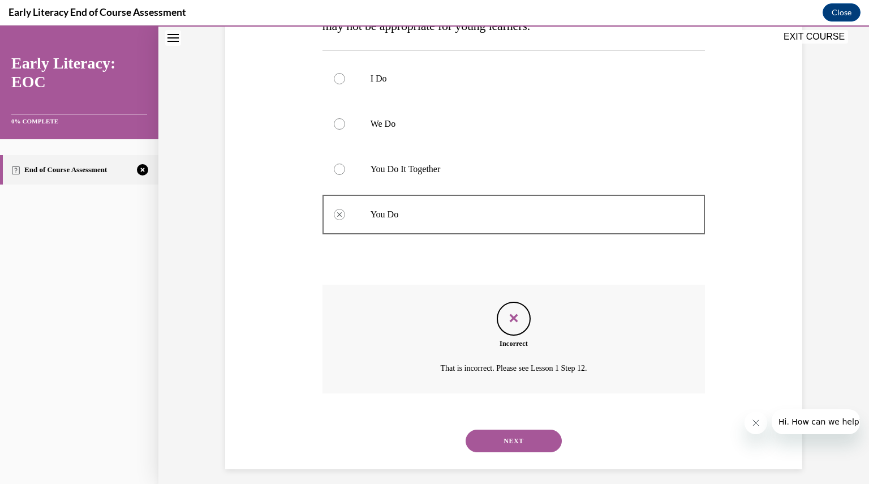
scroll to position [234, 0]
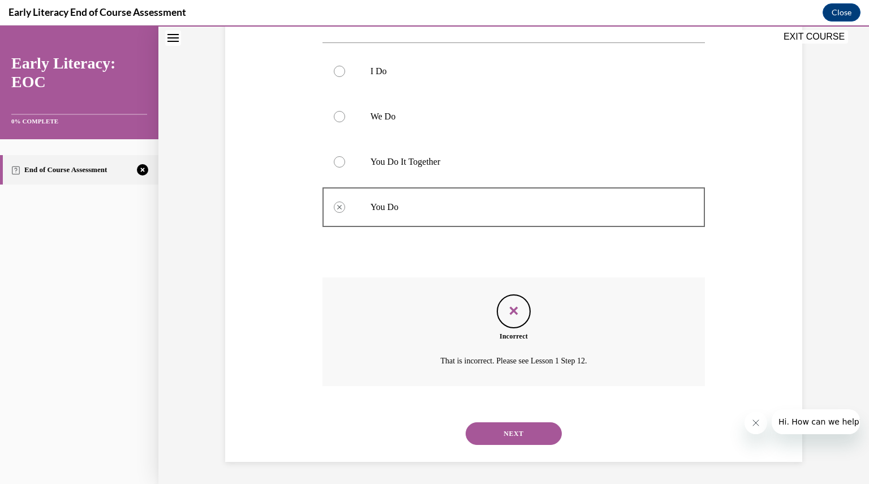
click at [508, 432] on button "NEXT" at bounding box center [514, 433] width 96 height 23
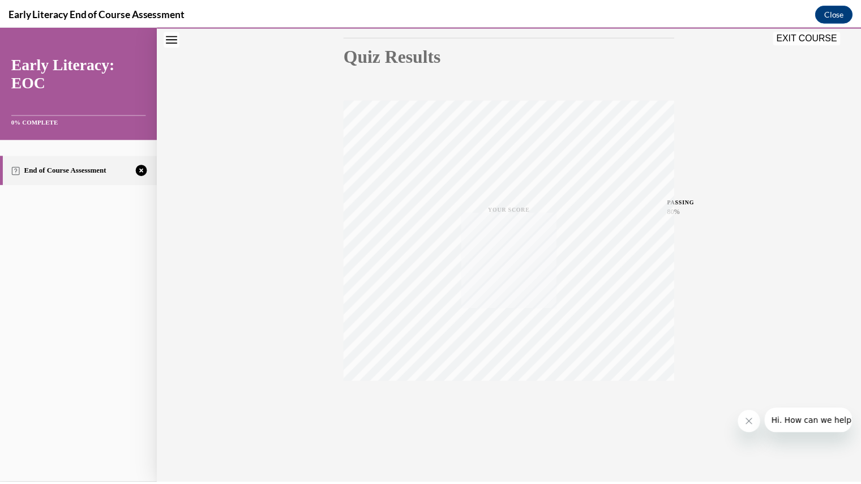
scroll to position [121, 0]
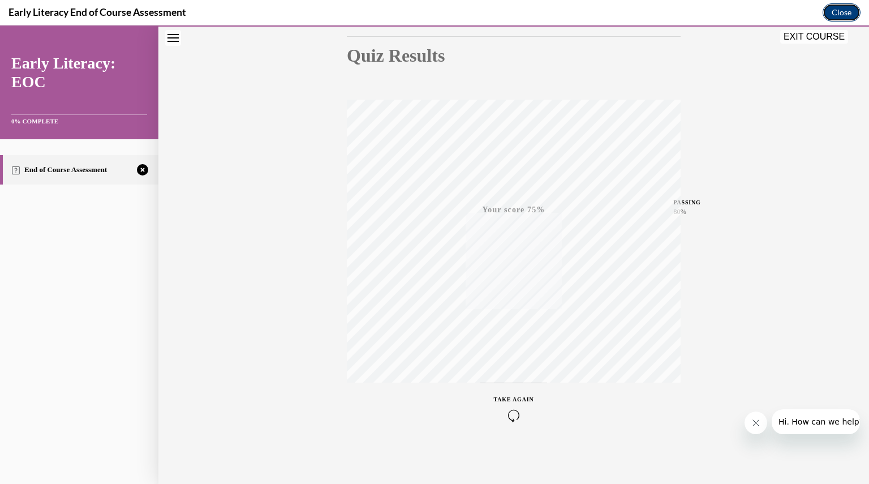
click at [840, 12] on button "Close" at bounding box center [842, 12] width 38 height 18
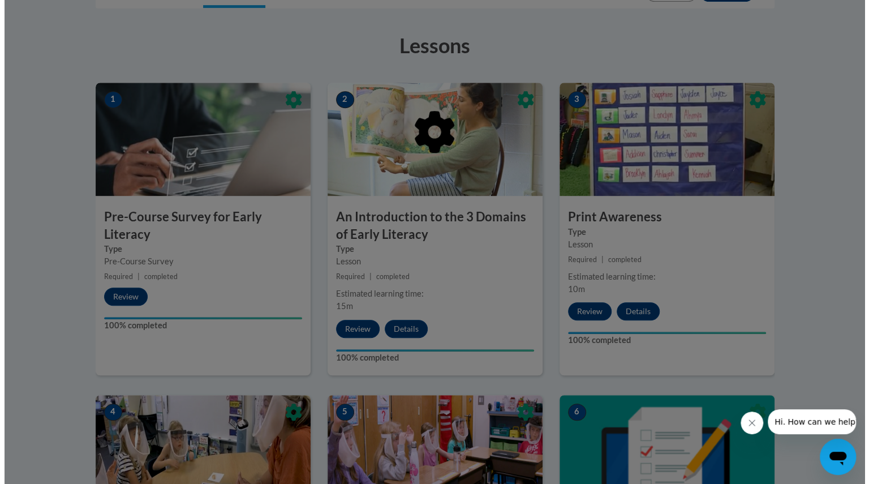
scroll to position [297, 0]
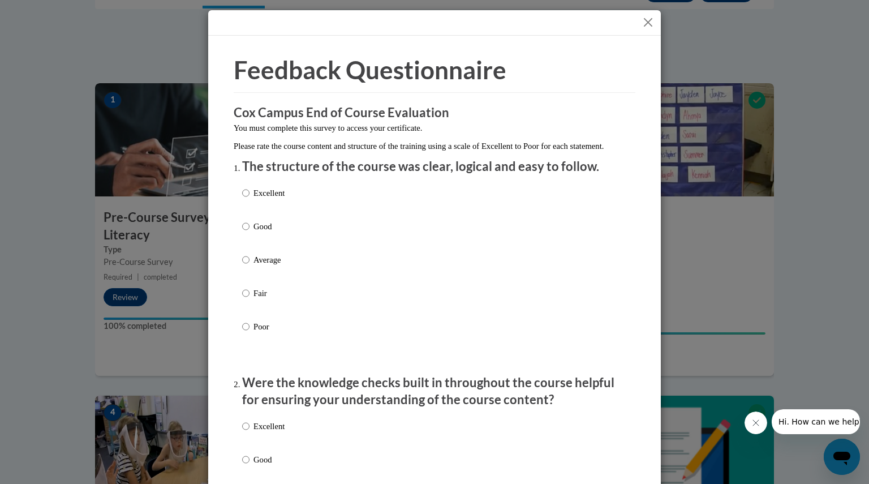
click at [644, 21] on button "Close" at bounding box center [648, 22] width 14 height 14
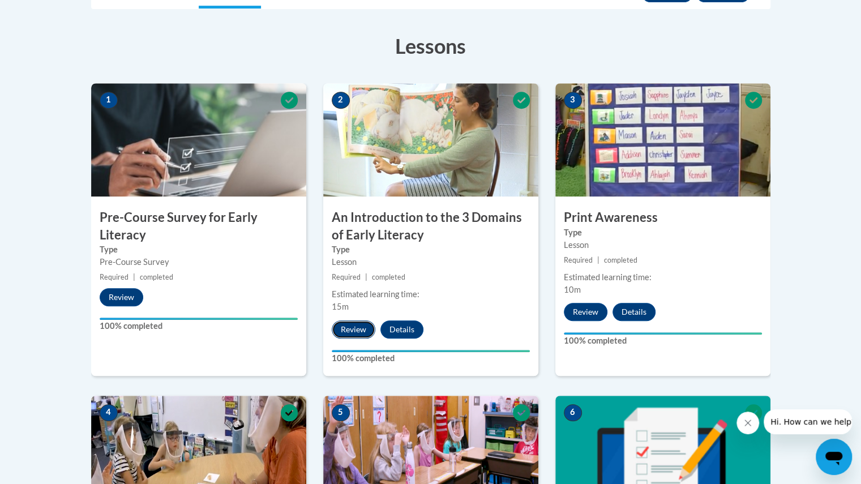
click at [350, 331] on button "Review" at bounding box center [354, 329] width 44 height 18
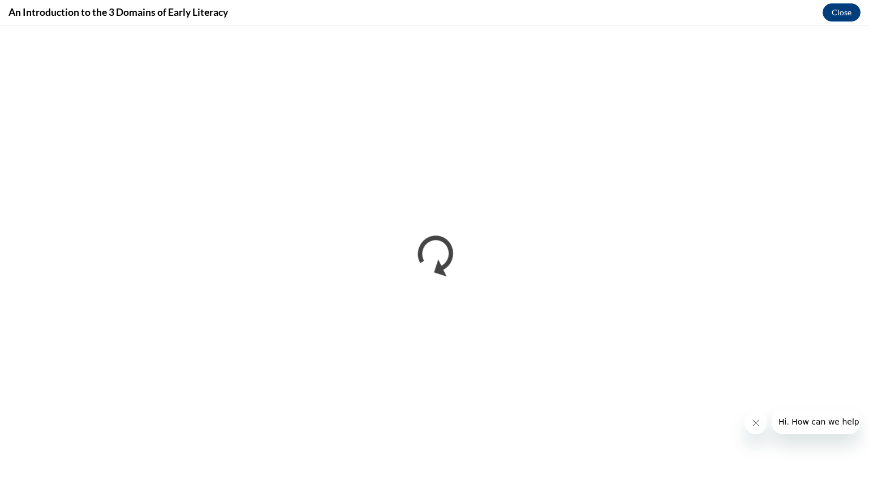
scroll to position [0, 0]
click at [845, 11] on button "Close" at bounding box center [842, 12] width 38 height 18
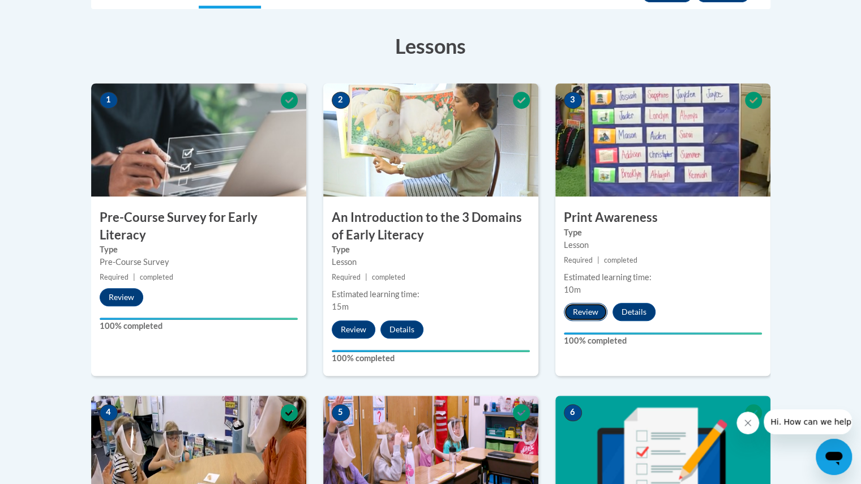
click at [592, 311] on button "Review" at bounding box center [586, 312] width 44 height 18
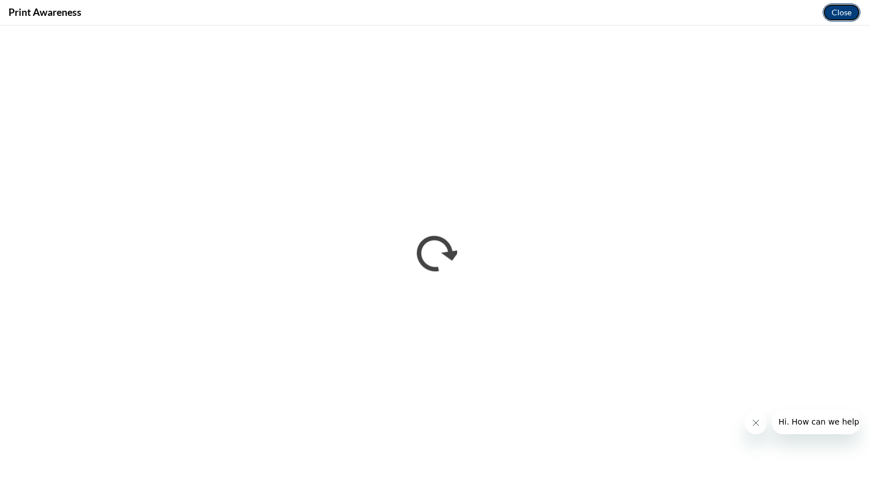
click at [839, 12] on button "Close" at bounding box center [842, 12] width 38 height 18
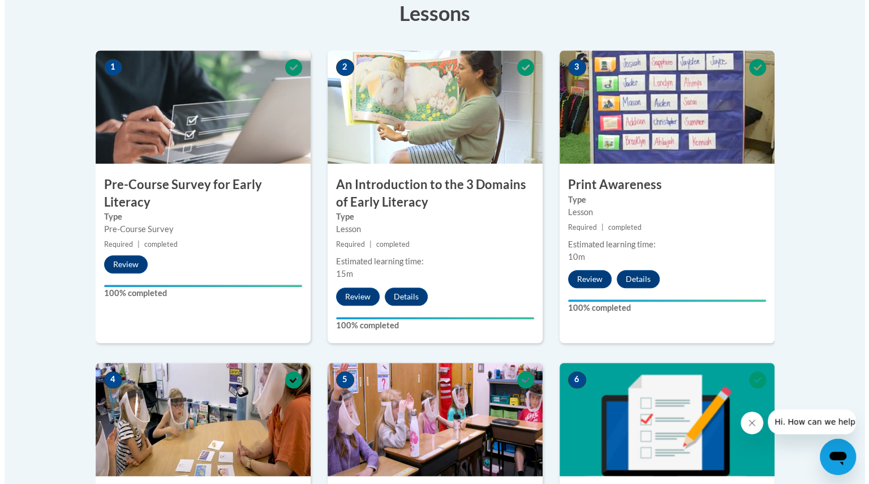
scroll to position [331, 0]
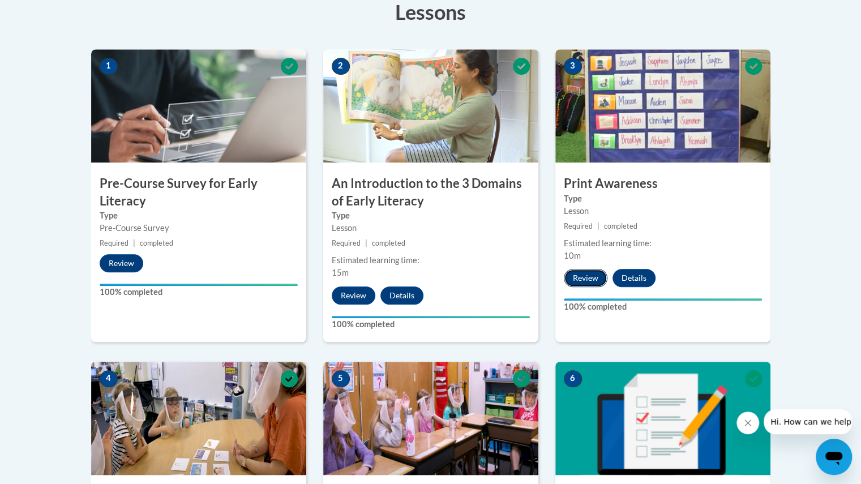
click at [583, 276] on button "Review" at bounding box center [586, 278] width 44 height 18
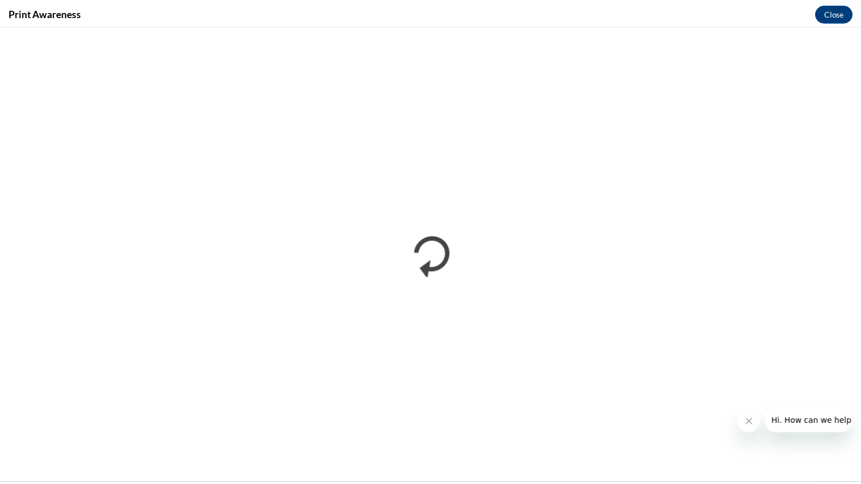
scroll to position [0, 0]
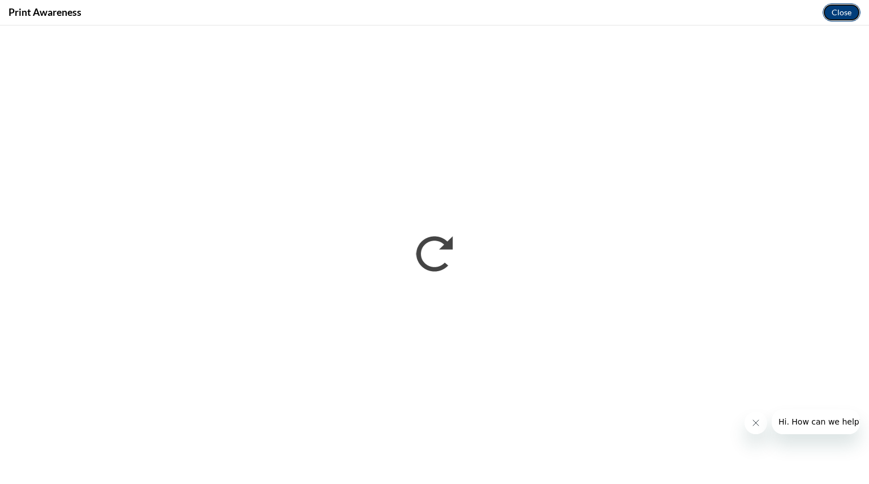
click at [841, 14] on button "Close" at bounding box center [842, 12] width 38 height 18
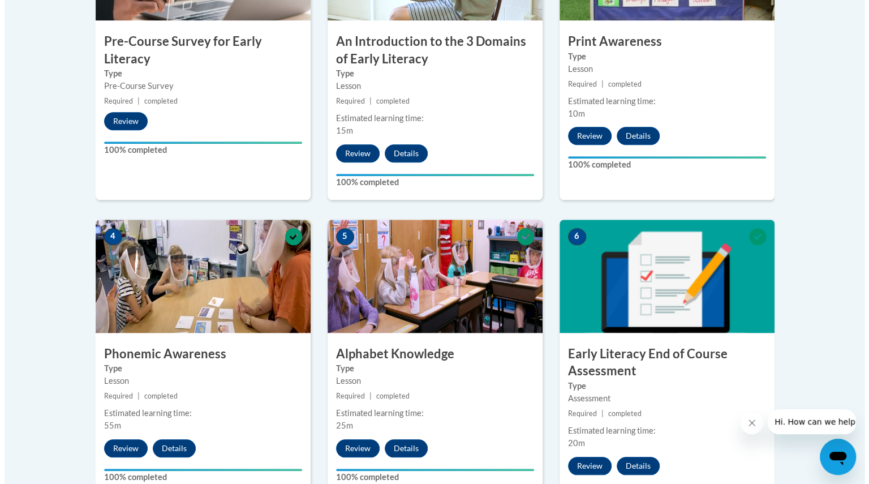
scroll to position [474, 0]
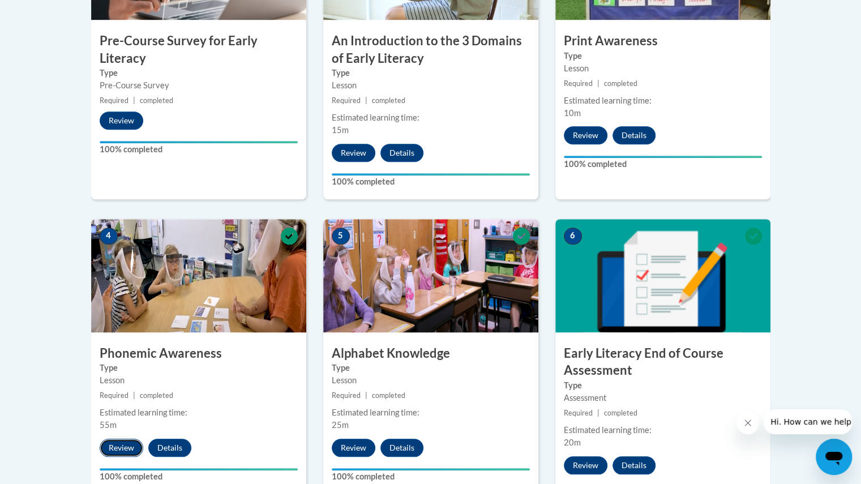
click at [123, 444] on button "Review" at bounding box center [122, 448] width 44 height 18
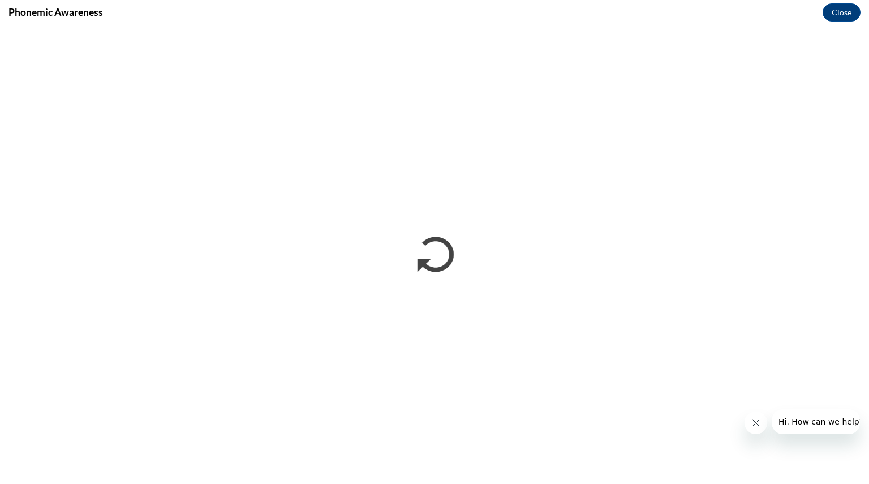
scroll to position [0, 0]
click at [840, 4] on button "Close" at bounding box center [842, 12] width 38 height 18
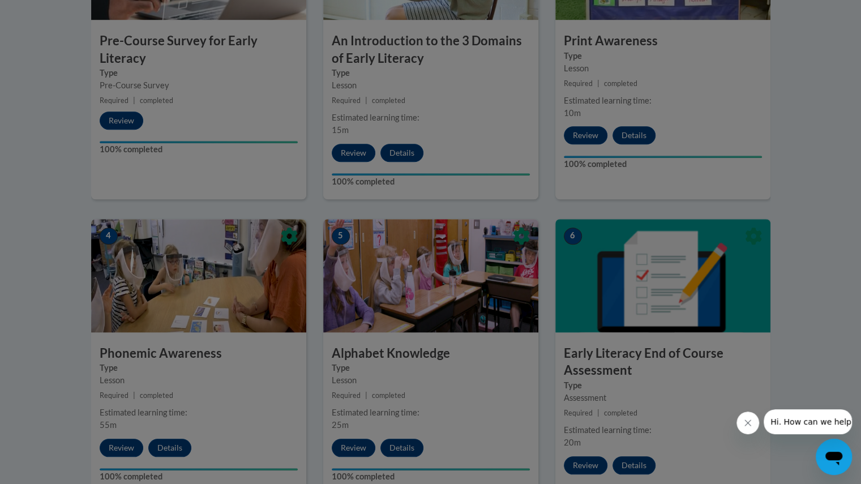
click at [588, 461] on div at bounding box center [430, 242] width 861 height 484
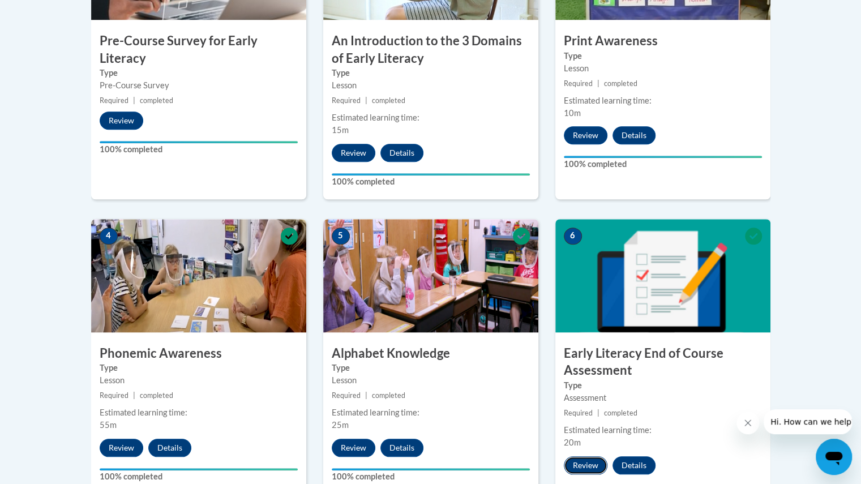
click at [582, 463] on button "Review" at bounding box center [586, 465] width 44 height 18
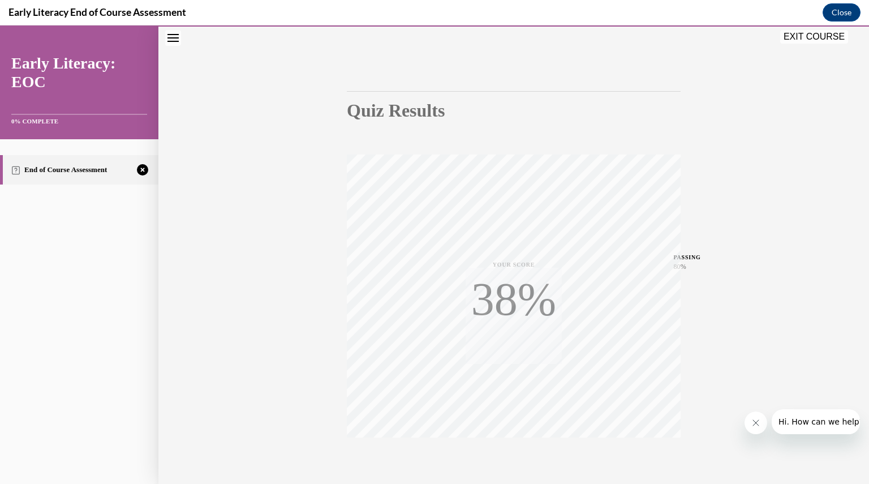
scroll to position [121, 0]
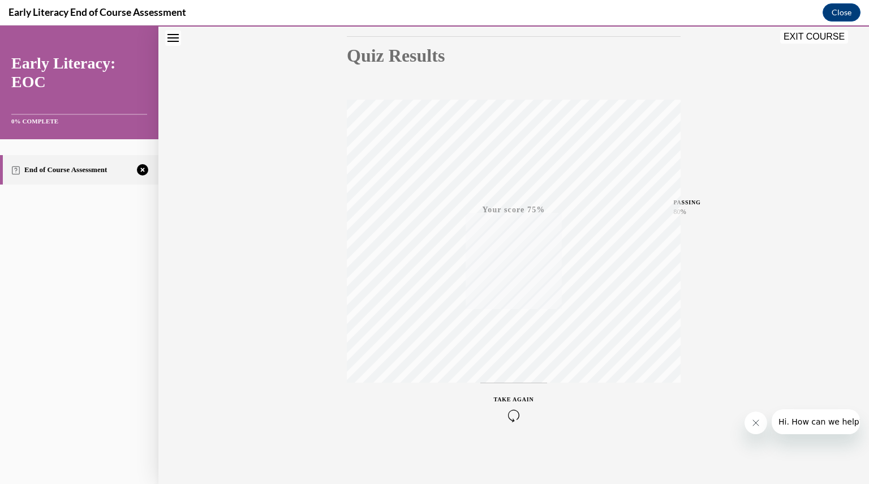
click at [508, 417] on icon "button" at bounding box center [514, 415] width 40 height 12
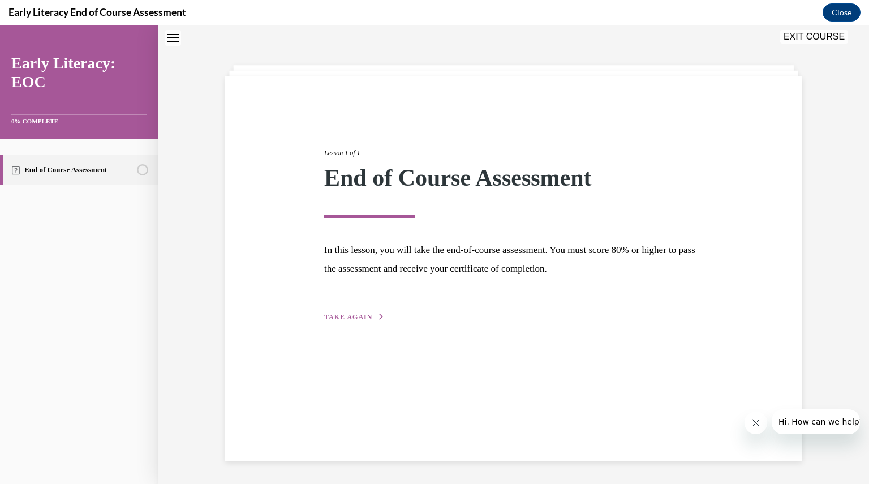
scroll to position [36, 0]
click at [354, 314] on span "TAKE AGAIN" at bounding box center [348, 317] width 48 height 8
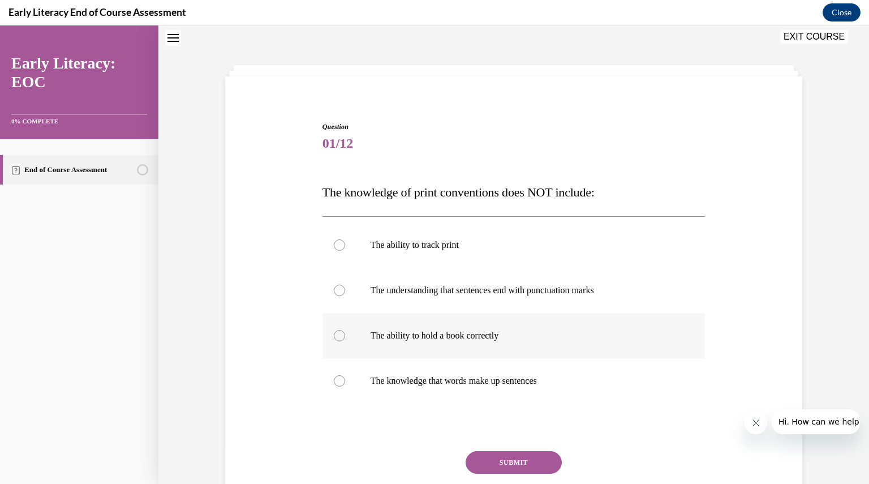
click at [335, 333] on div at bounding box center [339, 335] width 11 height 11
click at [491, 465] on button "SUBMIT" at bounding box center [514, 462] width 96 height 23
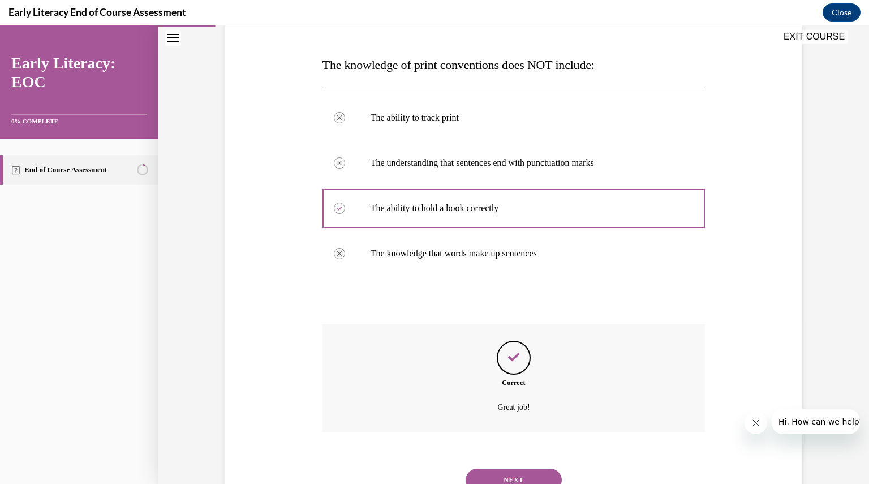
scroll to position [209, 0]
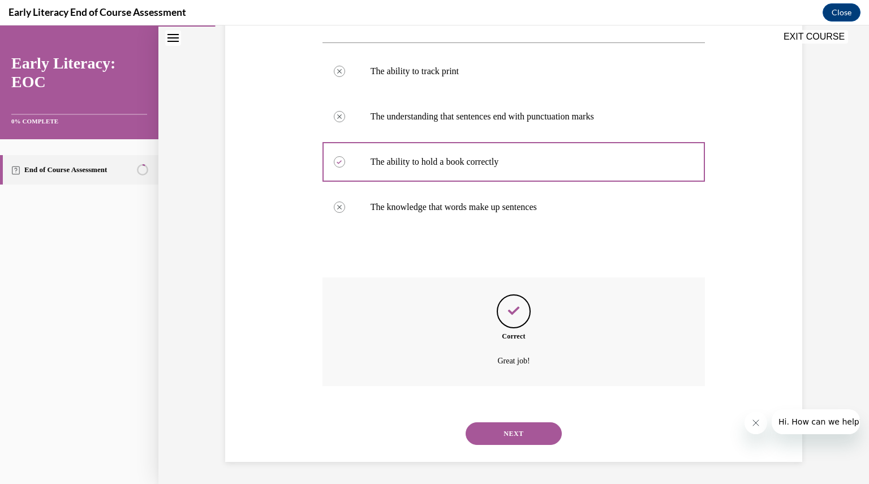
click at [514, 432] on button "NEXT" at bounding box center [514, 433] width 96 height 23
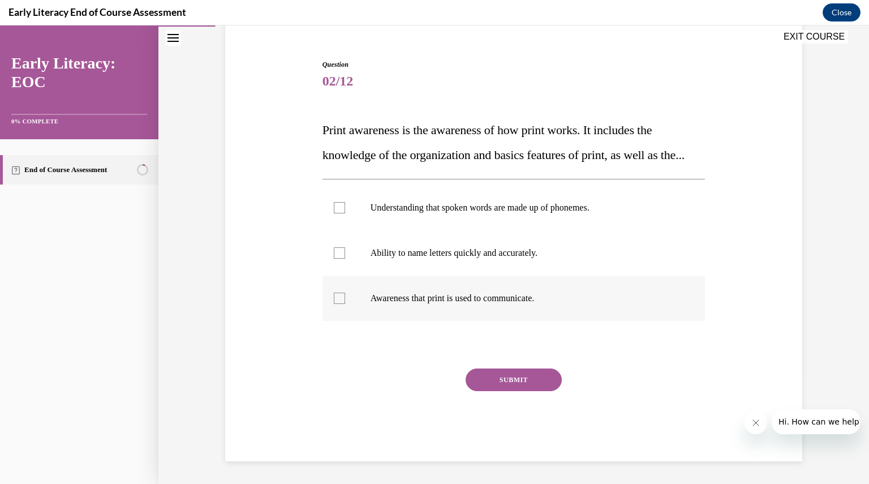
click at [338, 298] on div at bounding box center [339, 298] width 11 height 11
click at [500, 379] on button "SUBMIT" at bounding box center [514, 379] width 96 height 23
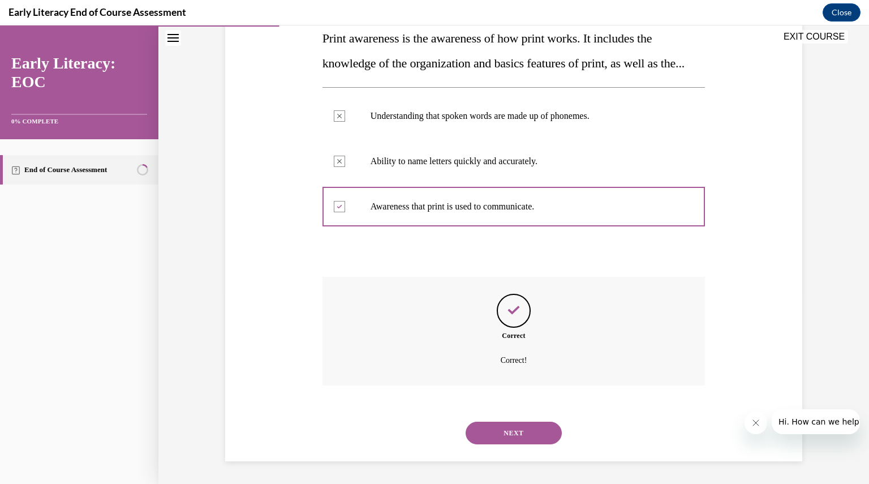
scroll to position [214, 0]
click at [505, 434] on button "NEXT" at bounding box center [514, 433] width 96 height 23
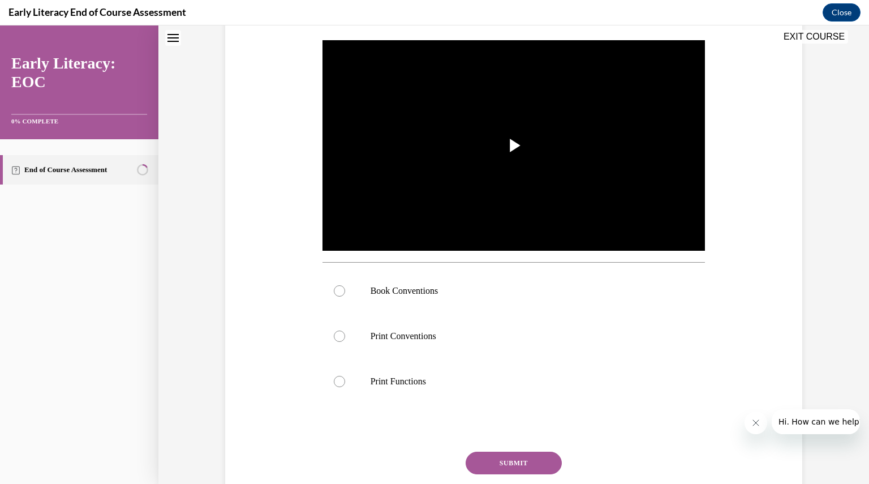
scroll to position [0, 0]
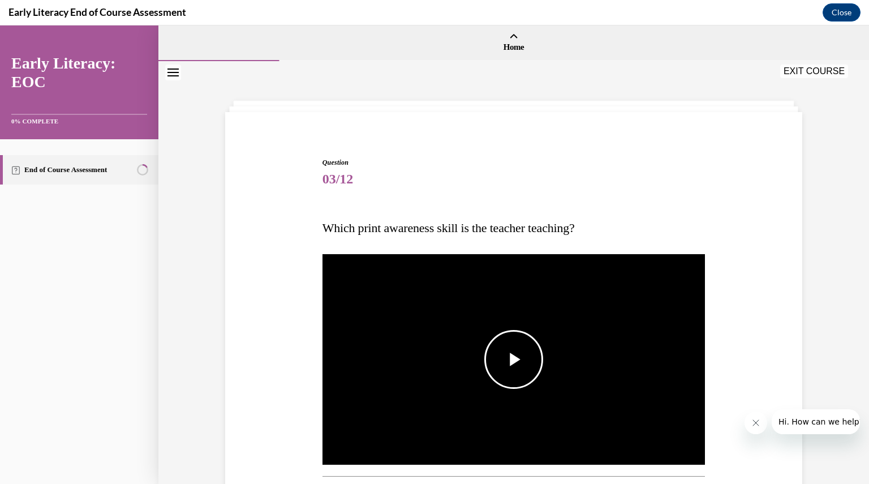
click at [514, 359] on span "Video player" at bounding box center [514, 359] width 0 height 0
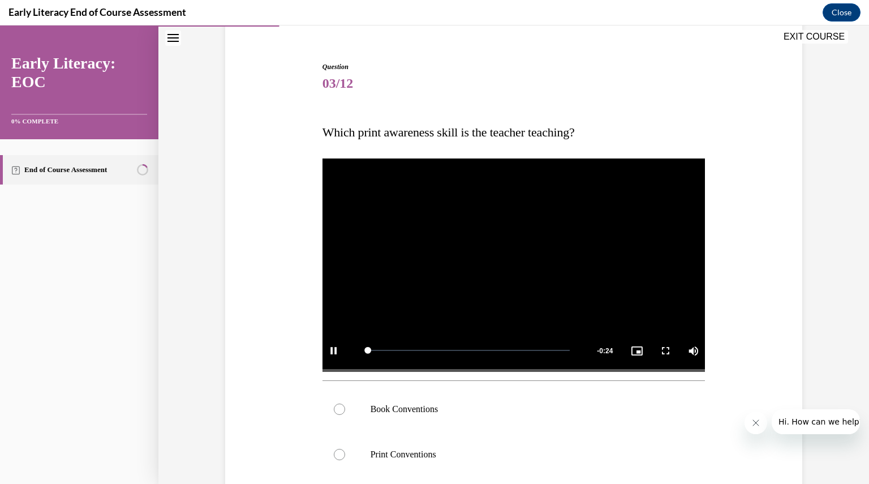
scroll to position [97, 0]
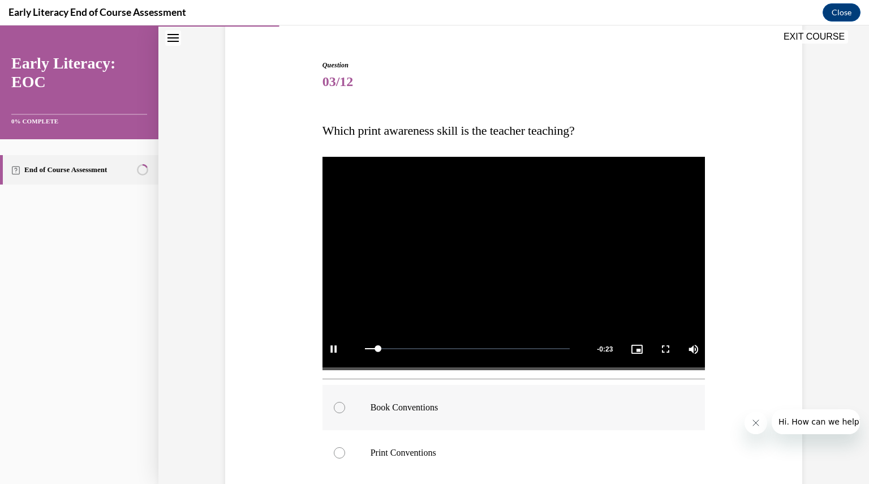
click at [336, 407] on div at bounding box center [339, 407] width 11 height 11
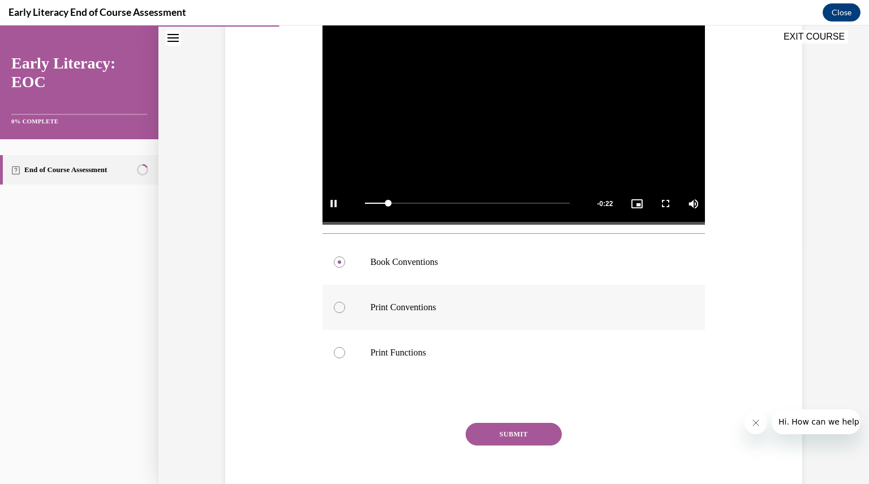
scroll to position [243, 0]
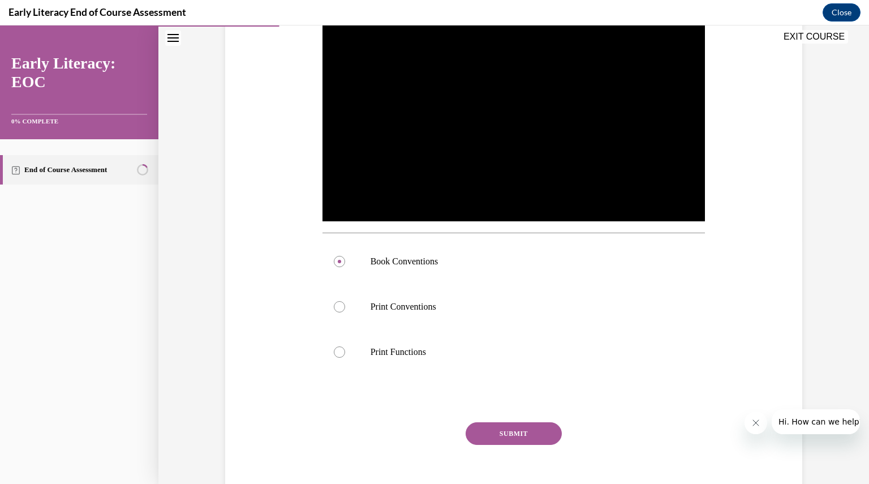
click at [507, 435] on button "SUBMIT" at bounding box center [514, 433] width 96 height 23
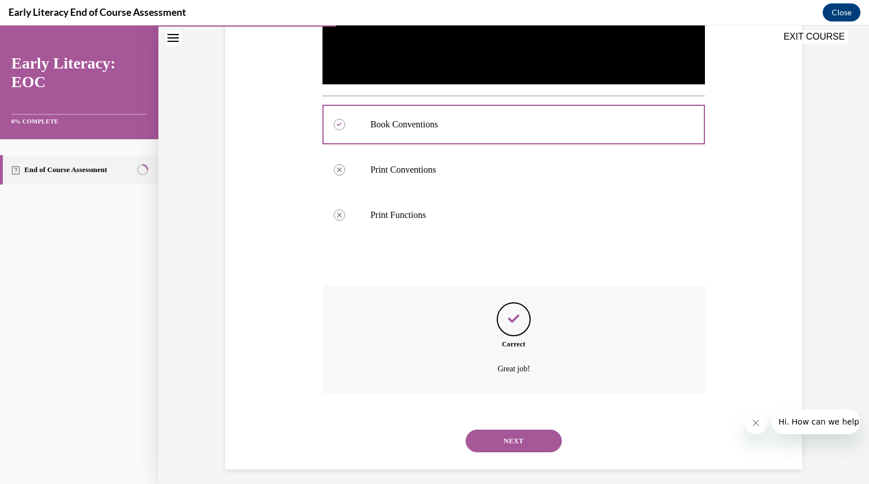
scroll to position [388, 0]
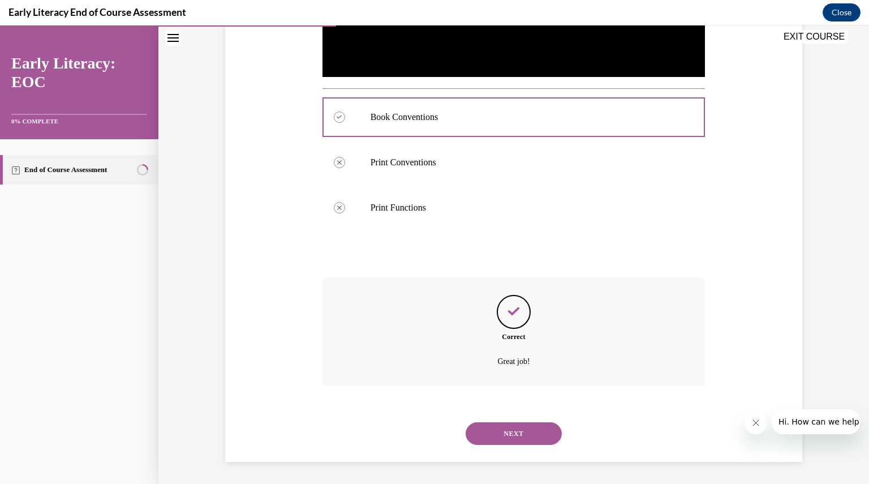
click at [512, 435] on button "NEXT" at bounding box center [514, 433] width 96 height 23
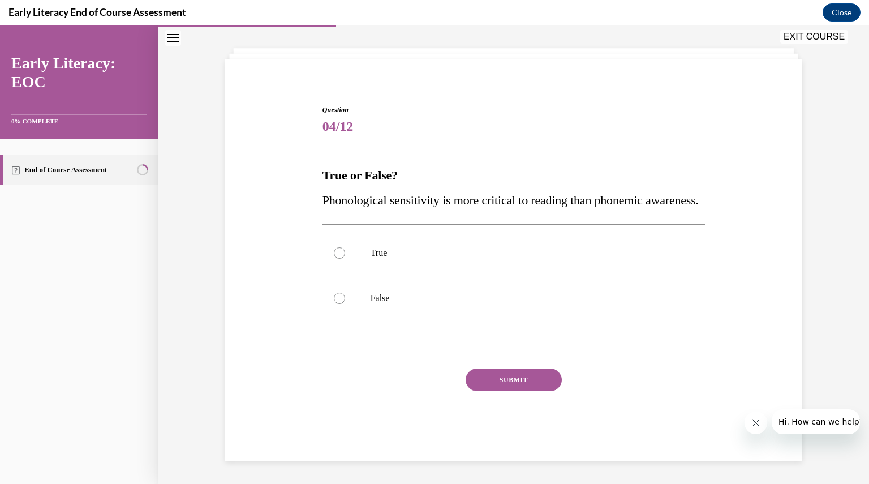
scroll to position [77, 0]
click at [336, 301] on div at bounding box center [339, 298] width 11 height 11
click at [504, 380] on button "SUBMIT" at bounding box center [514, 379] width 96 height 23
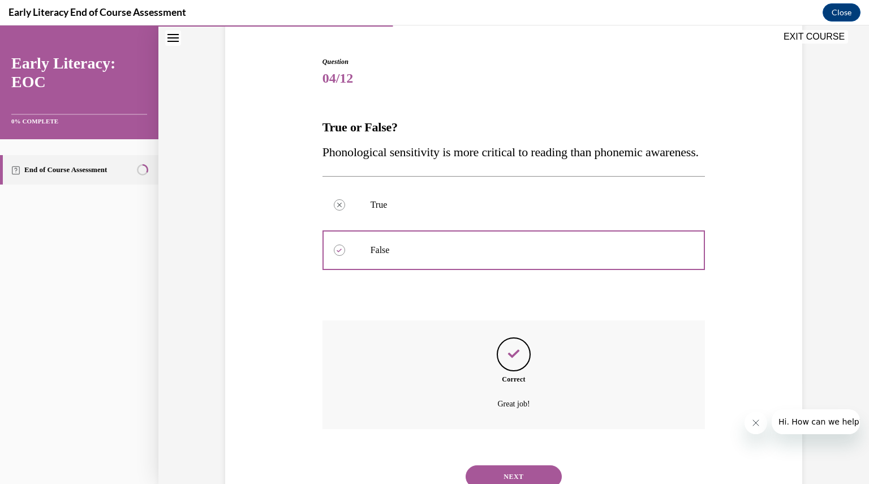
scroll to position [169, 0]
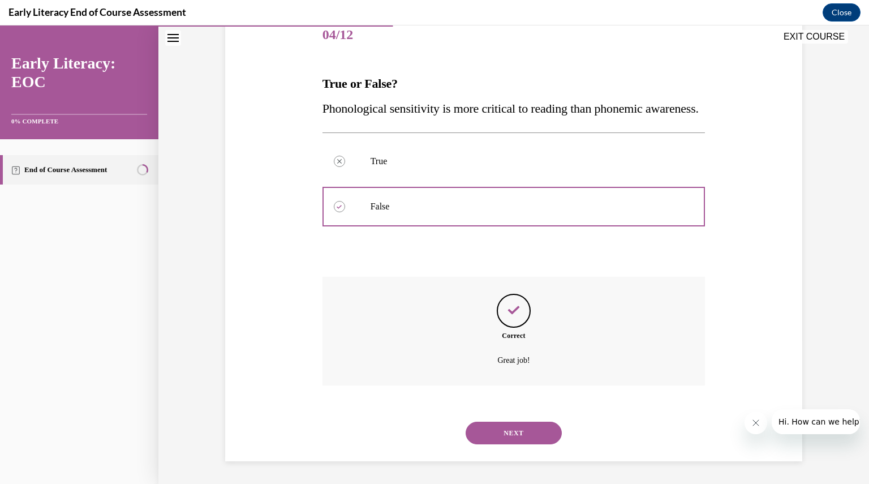
click at [503, 432] on button "NEXT" at bounding box center [514, 433] width 96 height 23
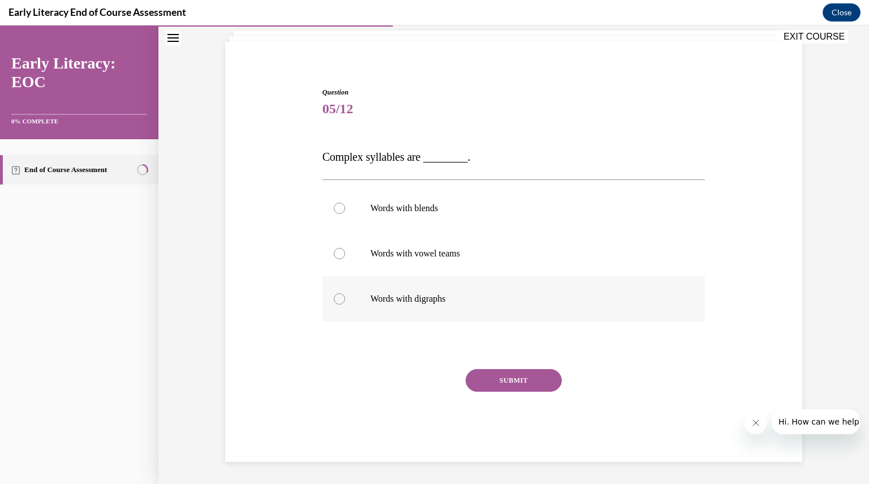
click at [334, 298] on div at bounding box center [339, 298] width 11 height 11
click at [504, 378] on button "SUBMIT" at bounding box center [514, 380] width 96 height 23
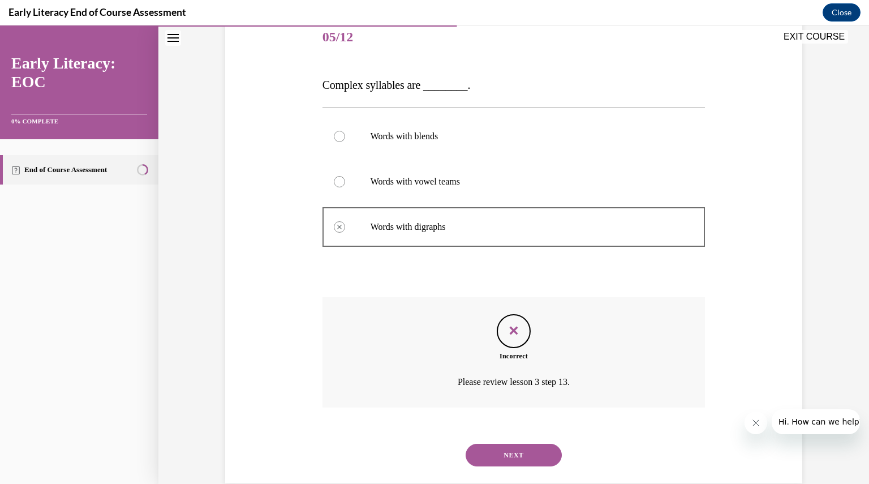
scroll to position [164, 0]
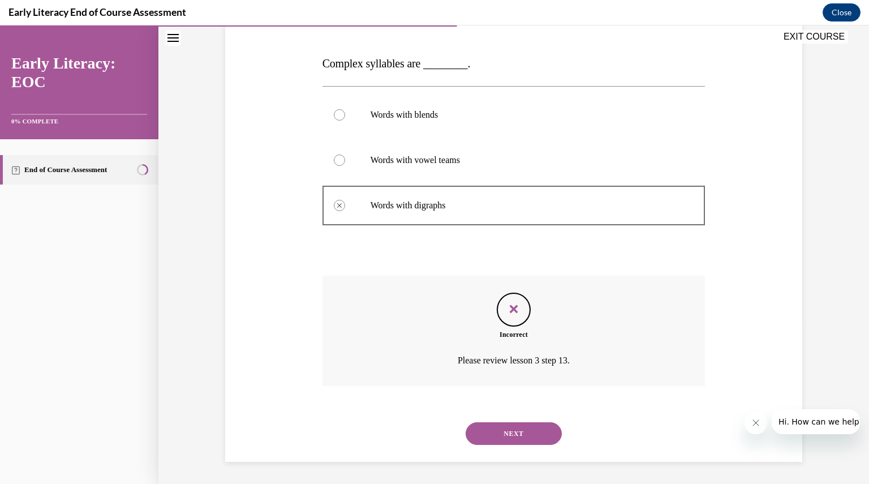
click at [507, 433] on button "NEXT" at bounding box center [514, 433] width 96 height 23
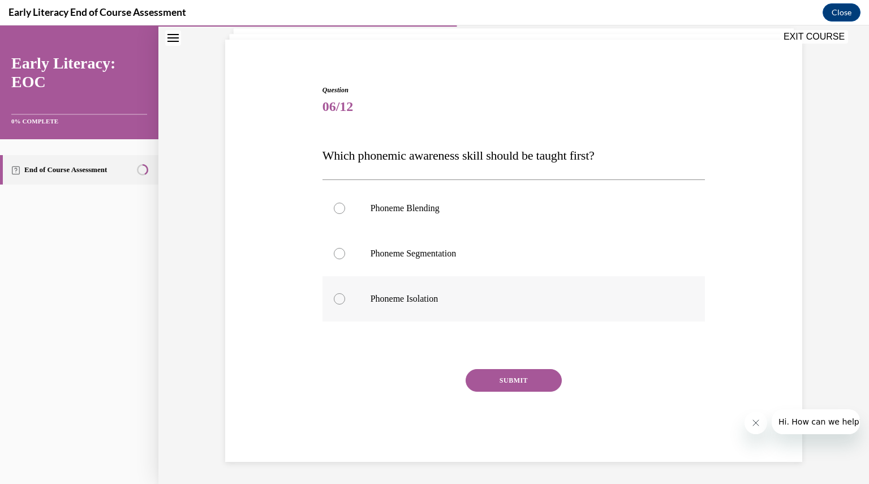
click at [334, 298] on div at bounding box center [339, 298] width 11 height 11
click at [503, 377] on button "SUBMIT" at bounding box center [514, 380] width 96 height 23
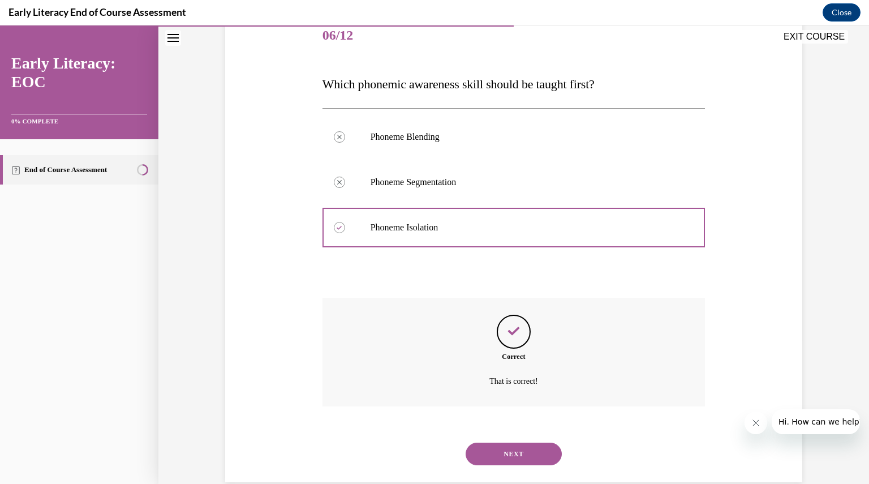
scroll to position [164, 0]
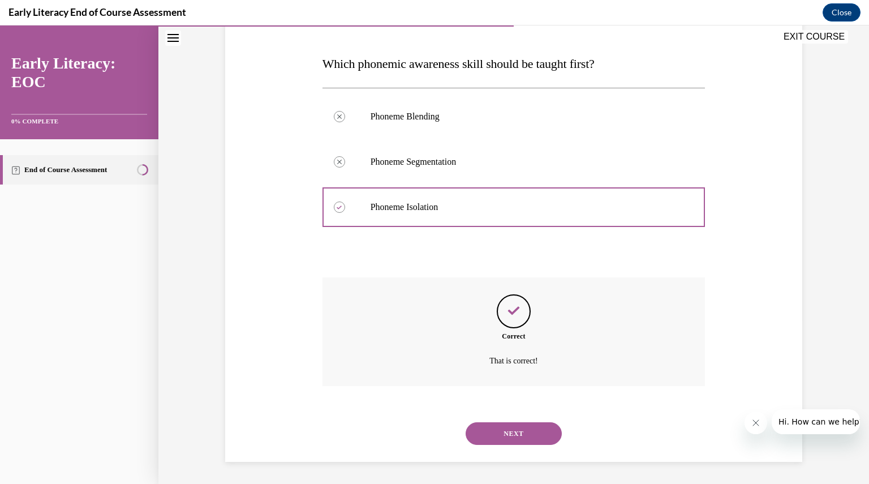
click at [513, 431] on button "NEXT" at bounding box center [514, 433] width 96 height 23
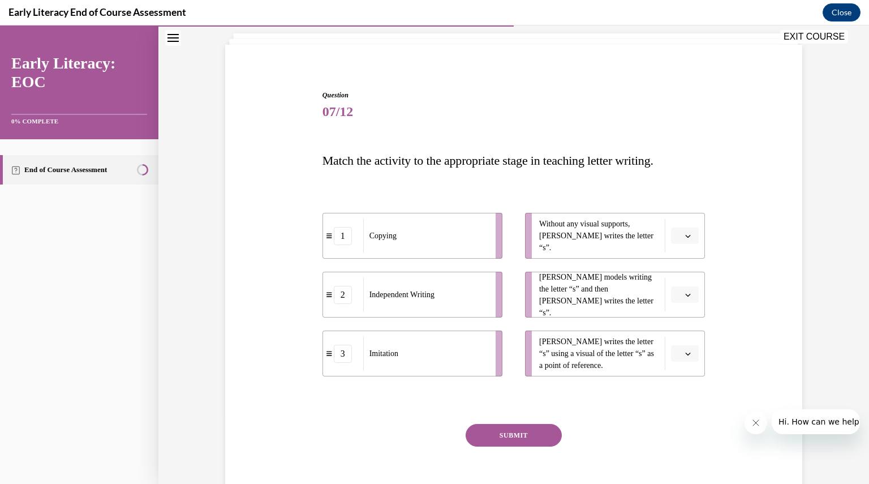
scroll to position [80, 0]
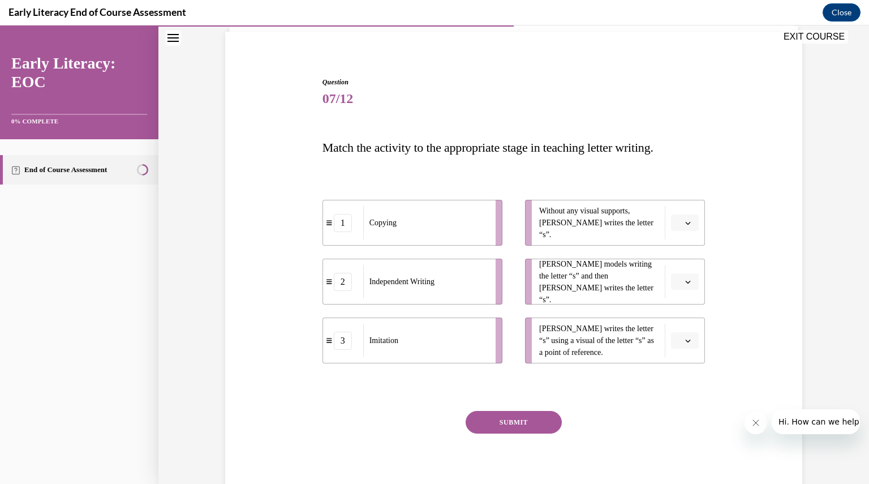
click at [684, 342] on span "button" at bounding box center [688, 341] width 8 height 8
click at [678, 386] on span "1" at bounding box center [677, 388] width 4 height 9
click at [685, 281] on icon "button" at bounding box center [688, 282] width 6 height 6
click at [677, 376] on span "3" at bounding box center [677, 374] width 4 height 9
click at [685, 222] on icon "button" at bounding box center [688, 223] width 6 height 6
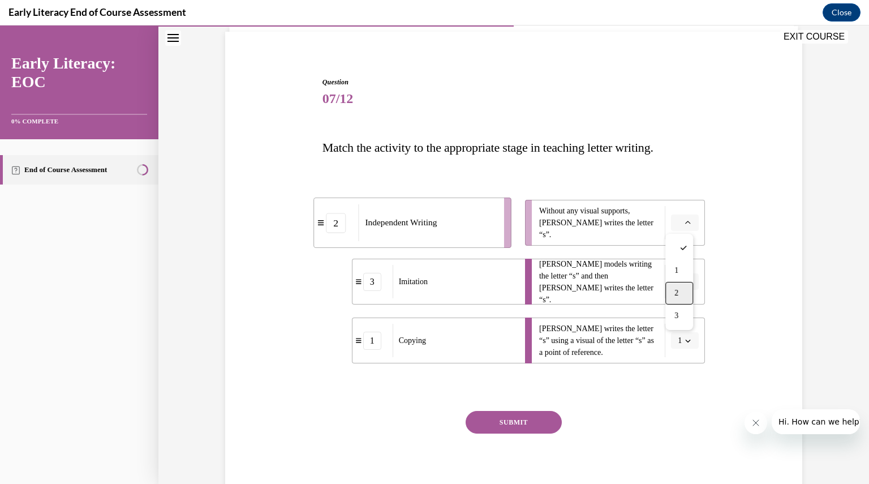
click at [683, 292] on div "2" at bounding box center [680, 293] width 28 height 23
click at [507, 425] on button "SUBMIT" at bounding box center [514, 422] width 96 height 23
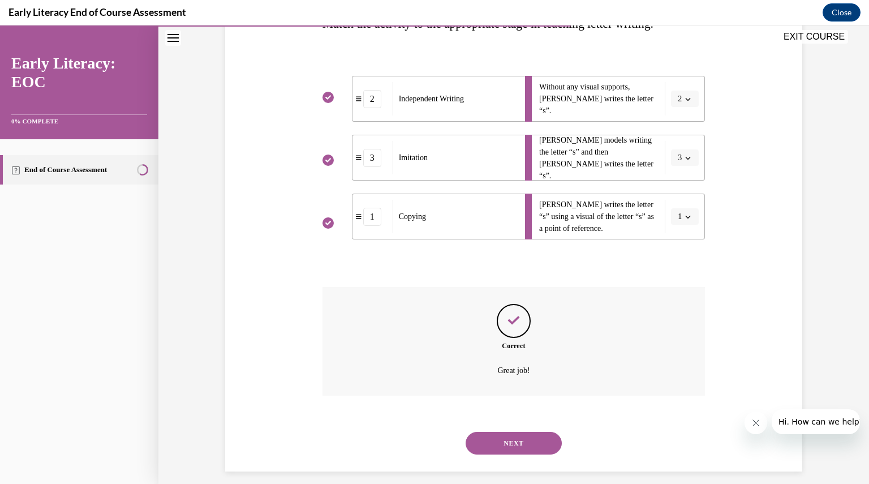
scroll to position [214, 0]
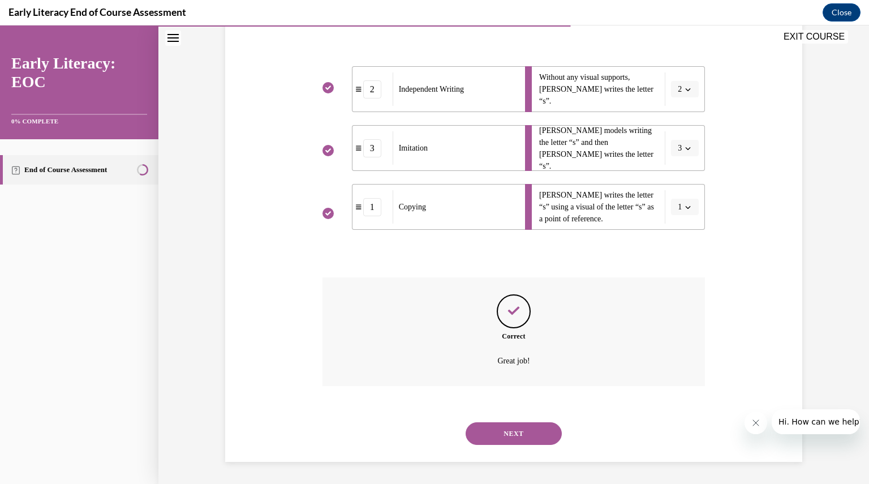
click at [504, 436] on button "NEXT" at bounding box center [514, 433] width 96 height 23
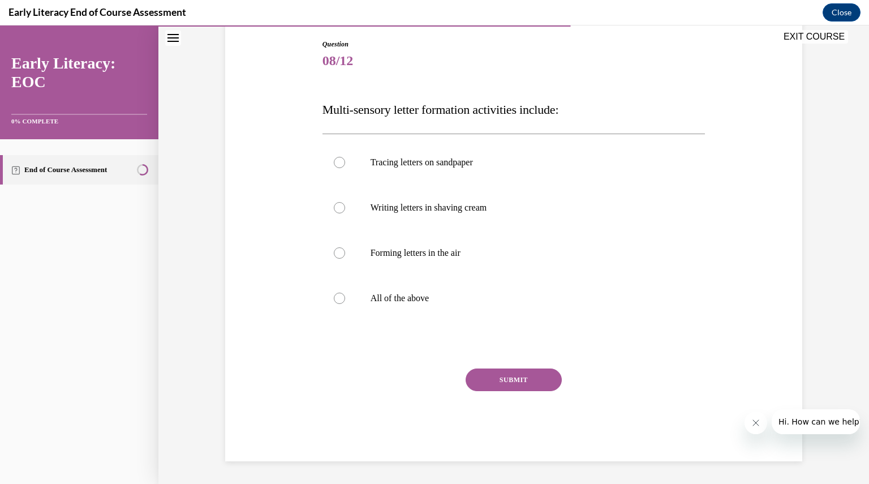
scroll to position [118, 0]
click at [337, 302] on div at bounding box center [339, 298] width 11 height 11
click at [490, 379] on button "SUBMIT" at bounding box center [514, 380] width 96 height 23
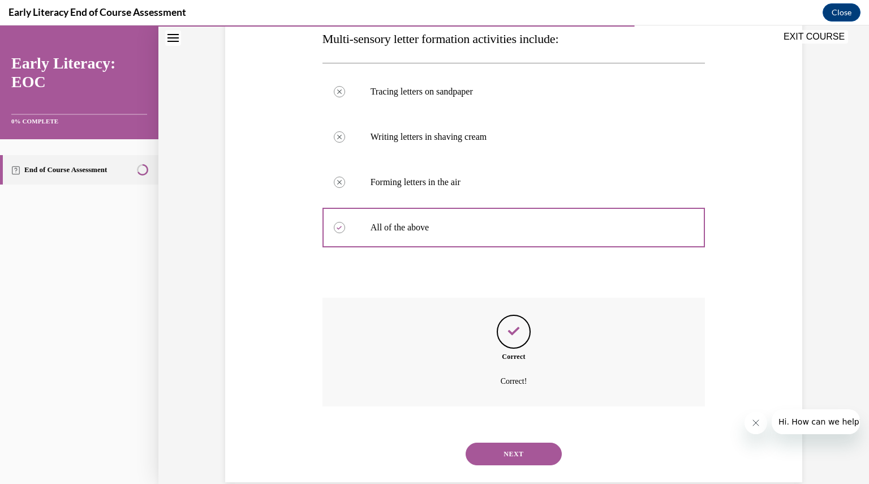
scroll to position [209, 0]
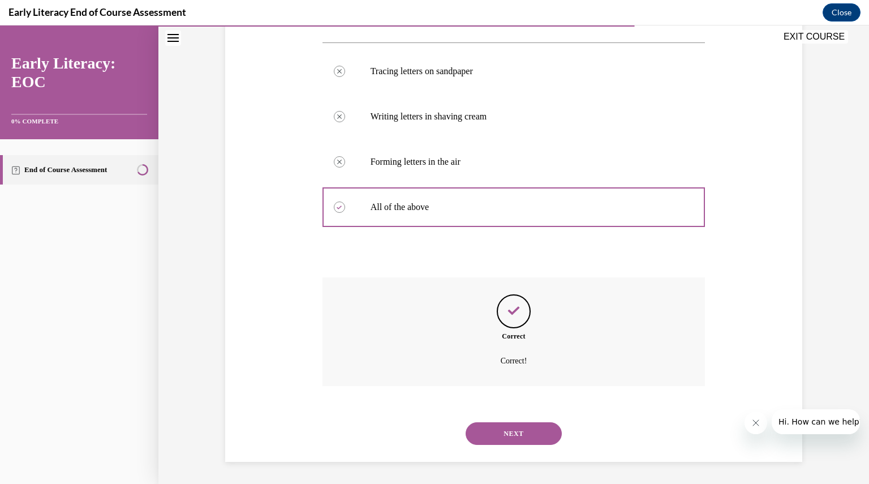
click at [496, 434] on button "NEXT" at bounding box center [514, 433] width 96 height 23
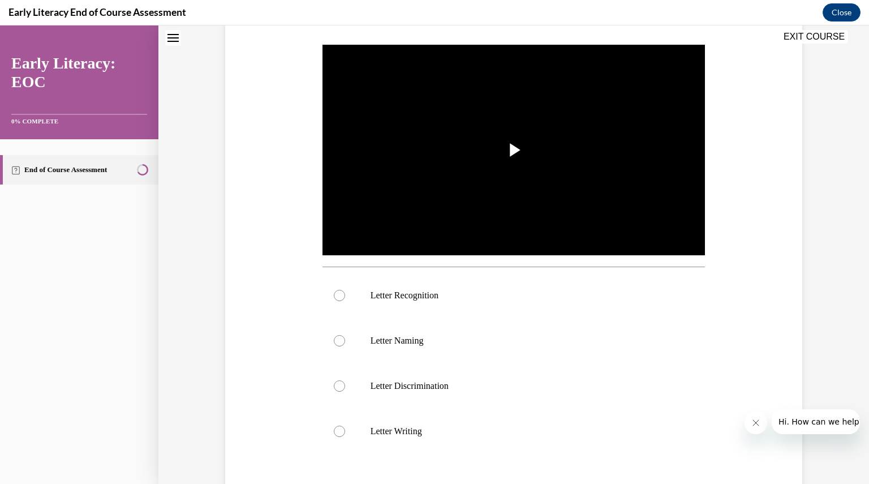
scroll to position [0, 0]
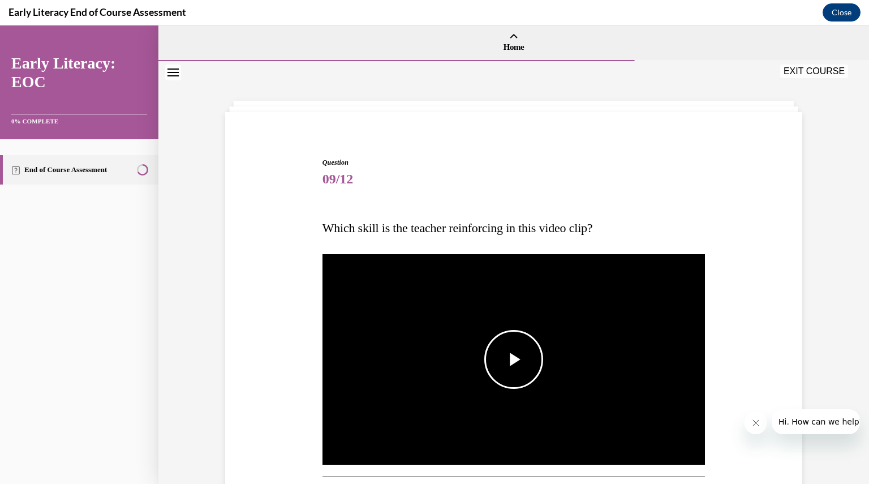
click at [514, 359] on span "Video player" at bounding box center [514, 359] width 0 height 0
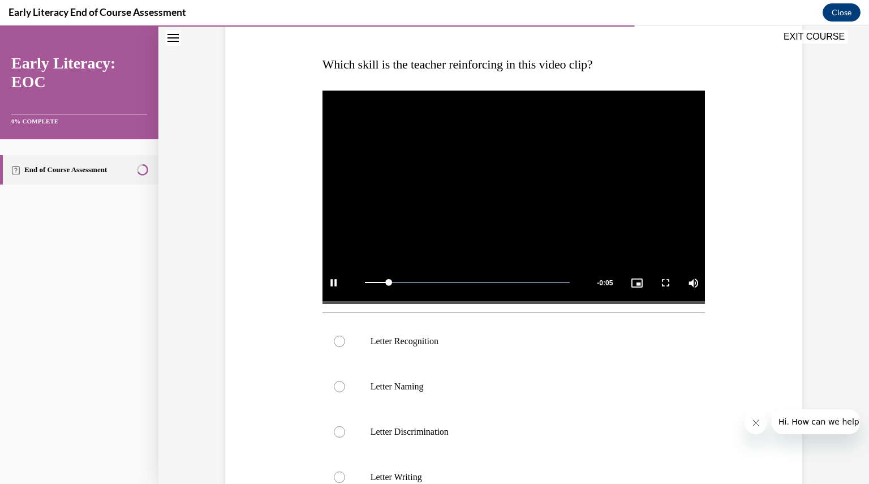
scroll to position [164, 0]
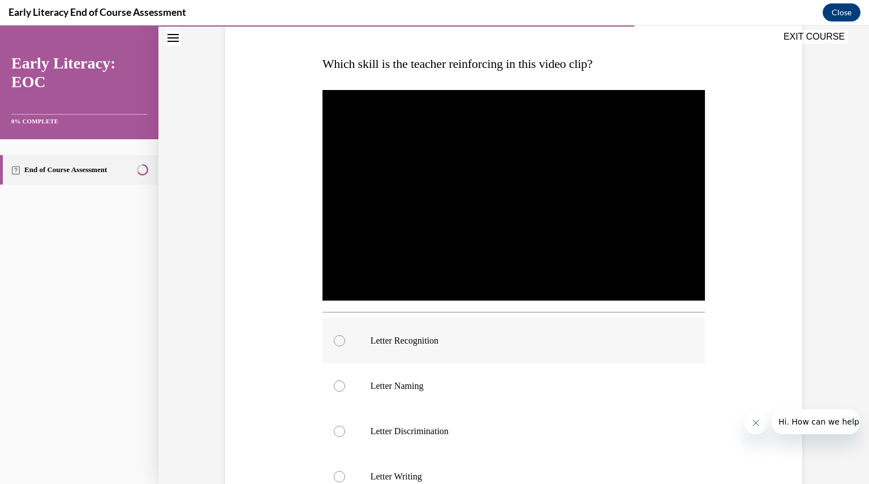
click at [334, 341] on div at bounding box center [339, 340] width 11 height 11
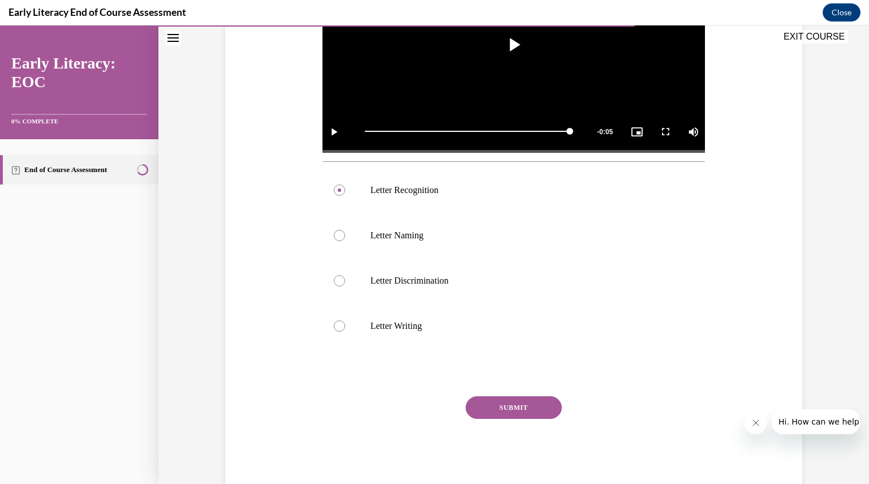
click at [506, 403] on button "SUBMIT" at bounding box center [514, 407] width 96 height 23
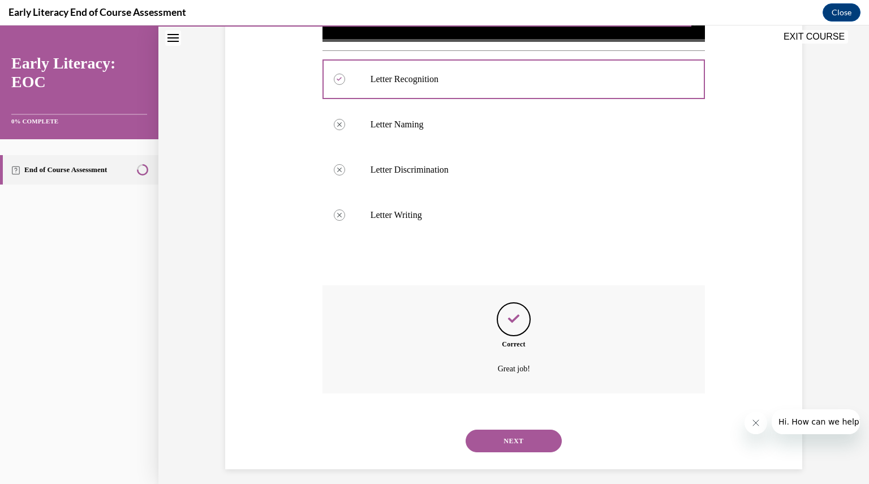
scroll to position [433, 0]
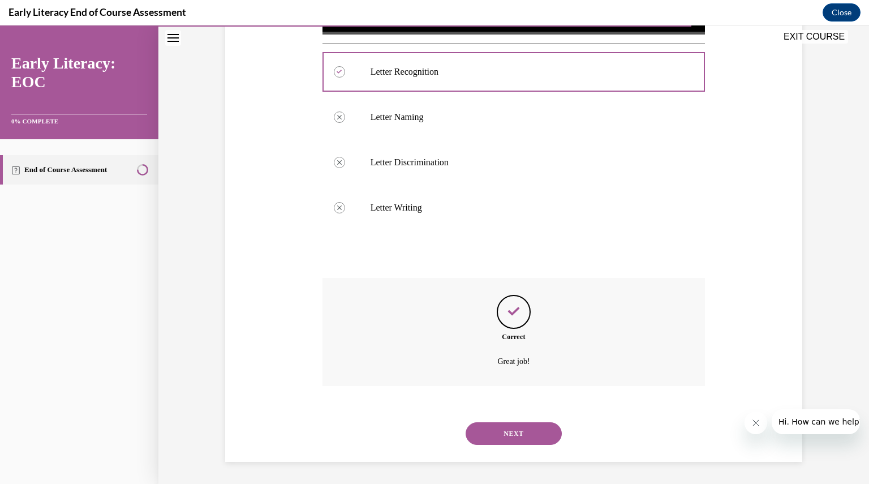
click at [506, 429] on button "NEXT" at bounding box center [514, 433] width 96 height 23
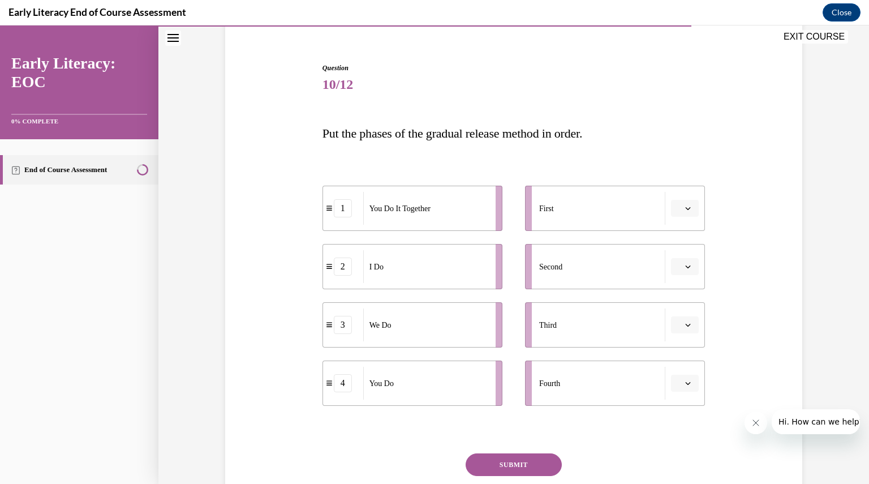
scroll to position [100, 0]
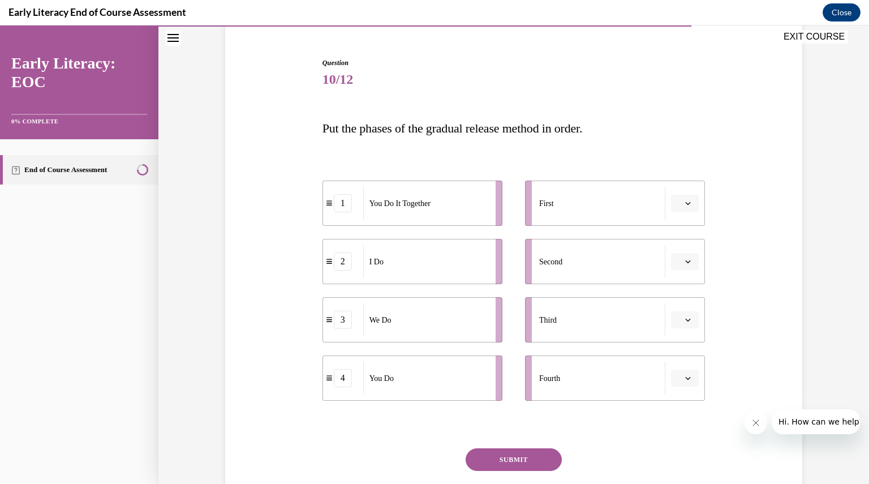
click at [684, 204] on span "button" at bounding box center [688, 203] width 8 height 8
click at [680, 270] on div "2" at bounding box center [680, 273] width 28 height 23
click at [687, 260] on span "button" at bounding box center [688, 262] width 8 height 8
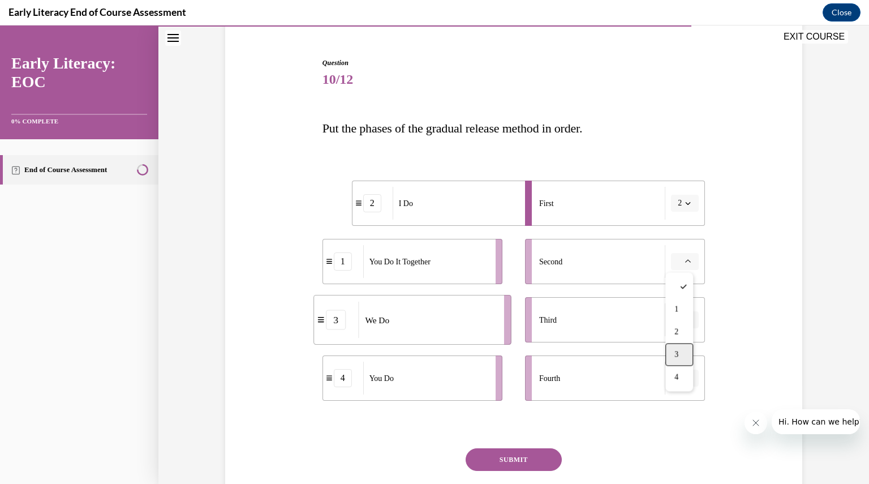
click at [683, 354] on div "3" at bounding box center [680, 354] width 28 height 23
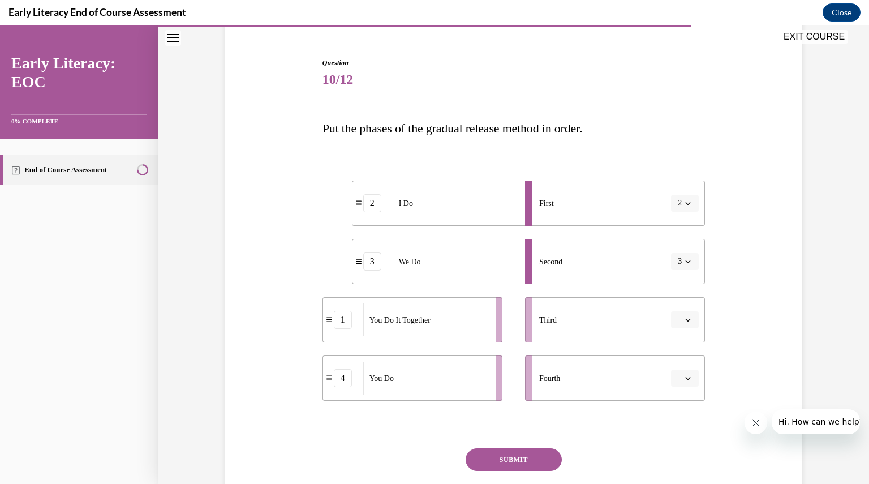
click at [685, 319] on icon "button" at bounding box center [688, 320] width 6 height 6
click at [679, 365] on span "1" at bounding box center [677, 367] width 4 height 9
click at [685, 376] on icon "button" at bounding box center [688, 378] width 6 height 6
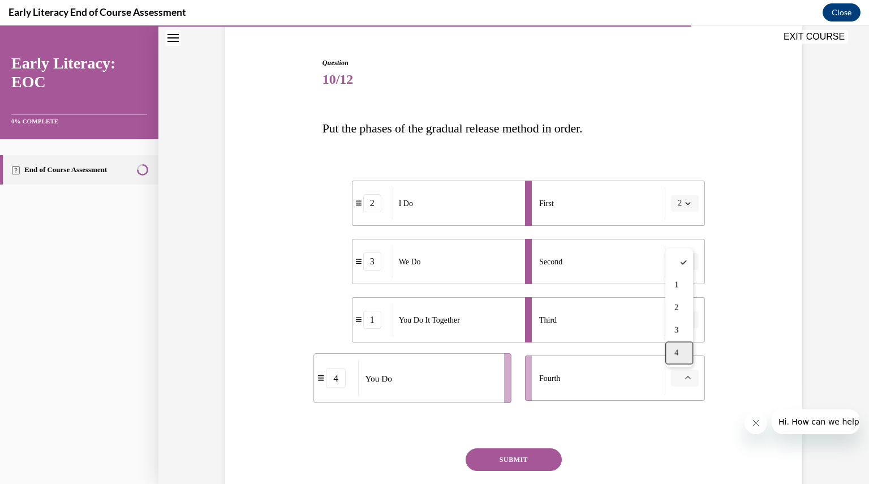
click at [680, 358] on div "4" at bounding box center [680, 353] width 28 height 23
click at [520, 456] on button "SUBMIT" at bounding box center [514, 459] width 96 height 23
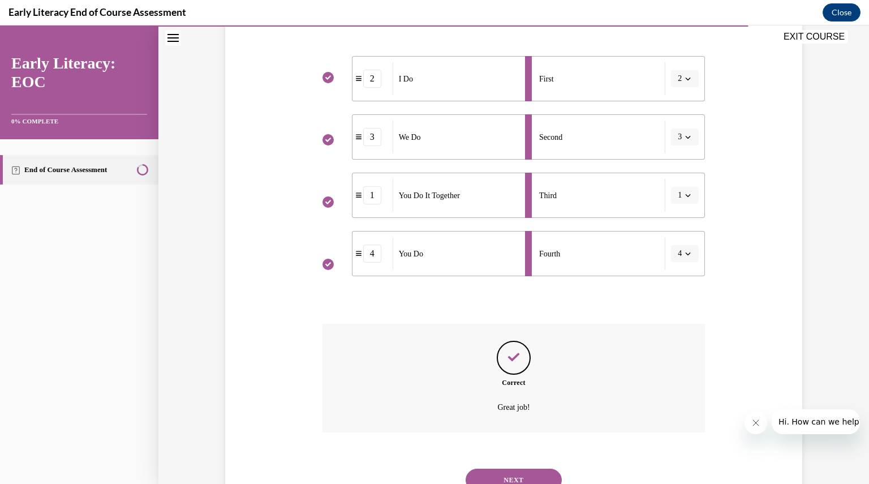
scroll to position [271, 0]
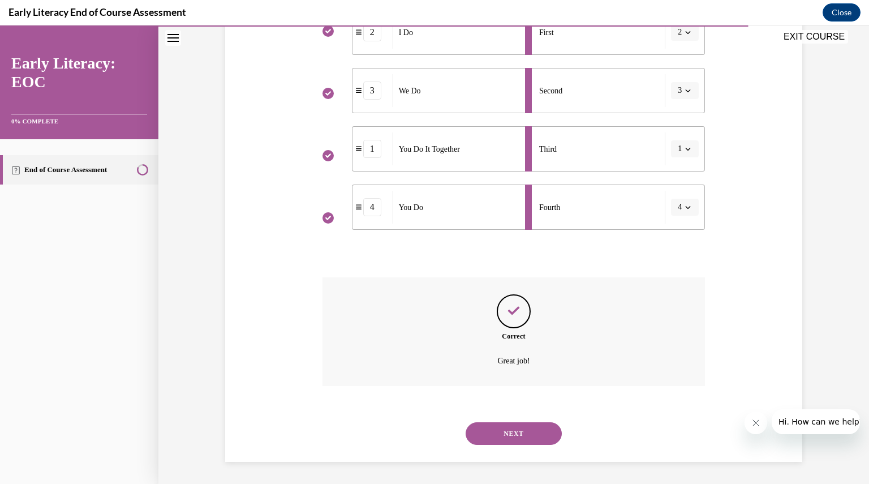
click at [509, 435] on button "NEXT" at bounding box center [514, 433] width 96 height 23
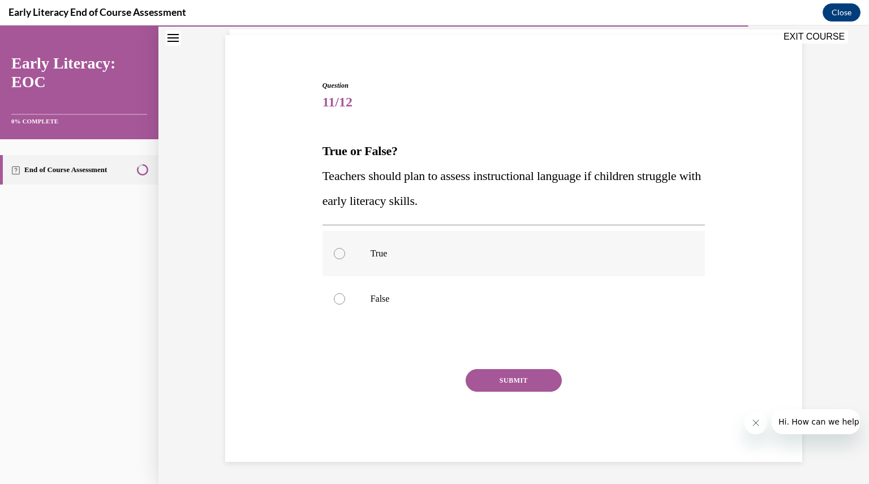
click at [334, 253] on div at bounding box center [339, 253] width 11 height 11
click at [495, 377] on button "SUBMIT" at bounding box center [514, 380] width 96 height 23
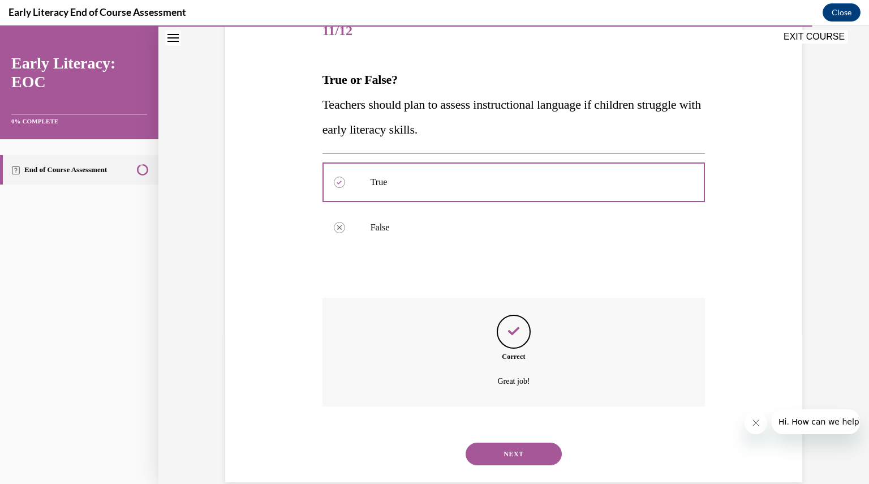
scroll to position [169, 0]
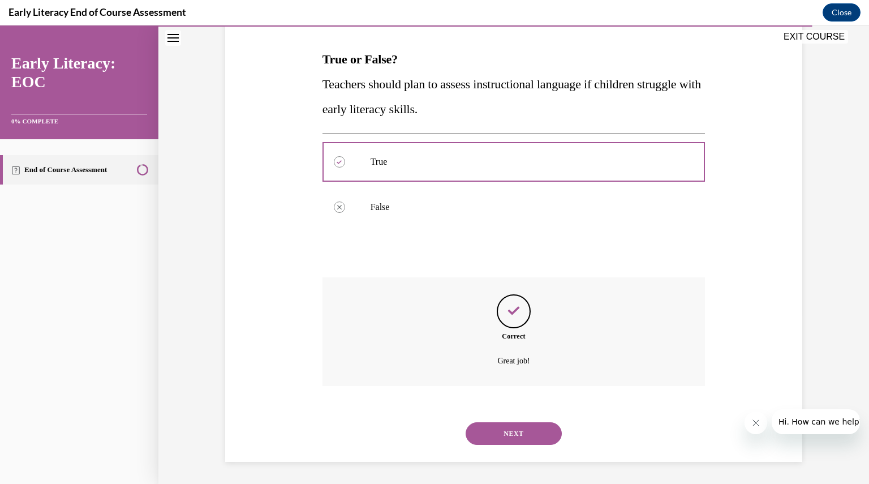
click at [506, 433] on button "NEXT" at bounding box center [514, 433] width 96 height 23
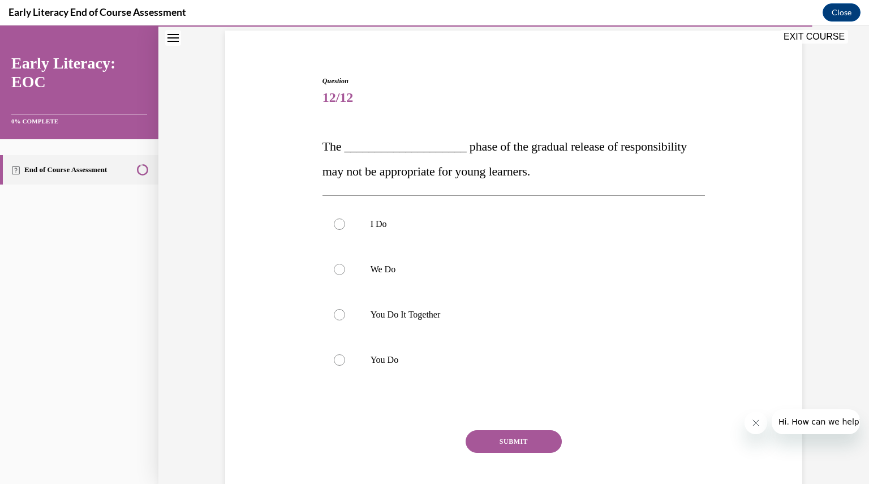
scroll to position [84, 0]
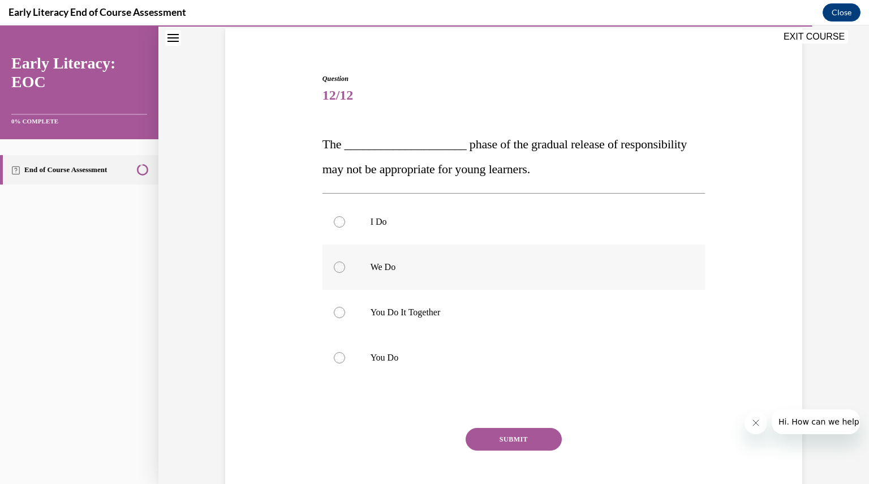
click at [334, 268] on div at bounding box center [339, 266] width 11 height 11
click at [505, 440] on button "SUBMIT" at bounding box center [514, 439] width 96 height 23
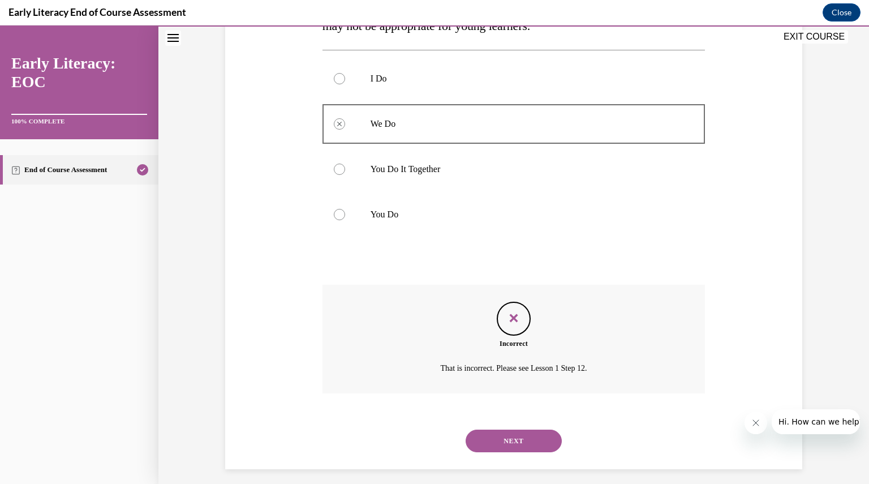
scroll to position [234, 0]
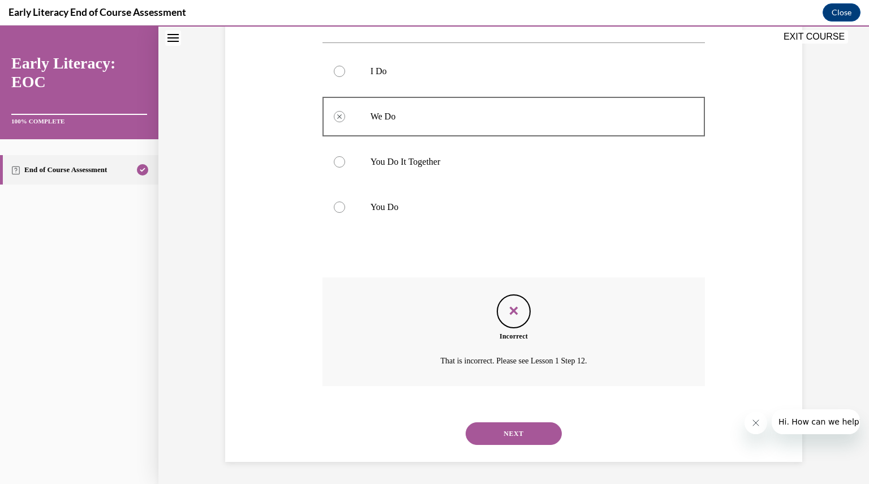
click at [512, 434] on button "NEXT" at bounding box center [514, 433] width 96 height 23
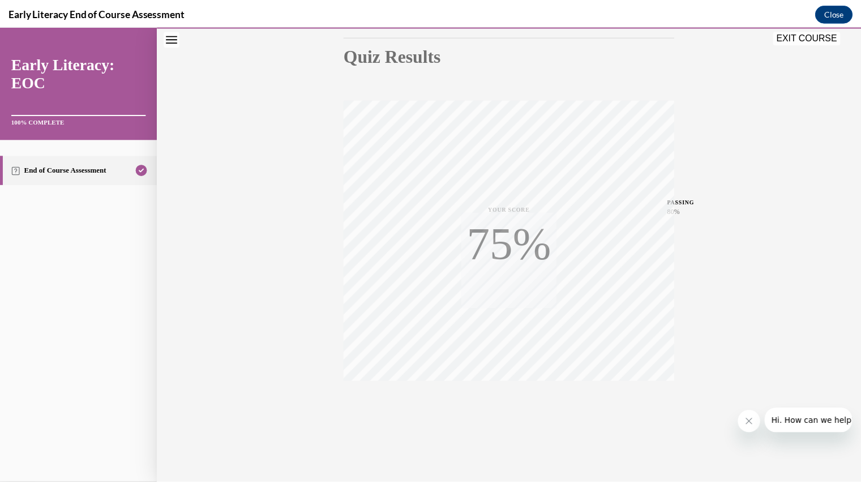
scroll to position [121, 0]
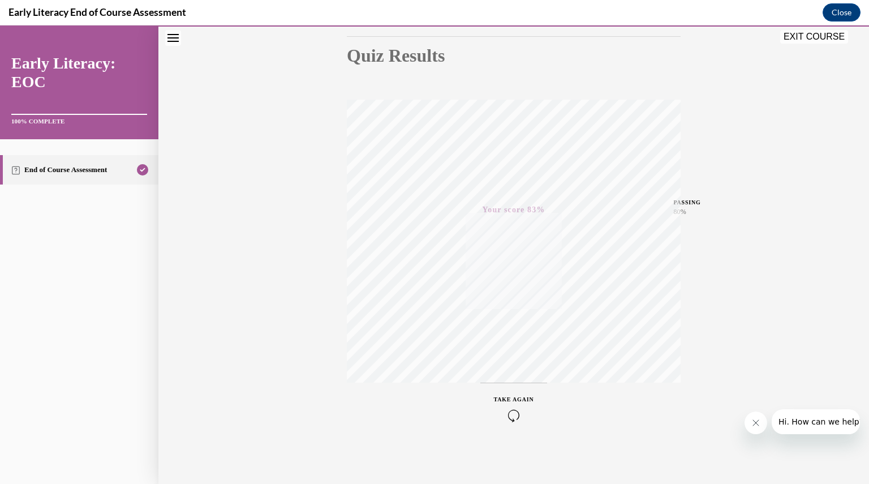
click at [818, 37] on button "EXIT COURSE" at bounding box center [815, 37] width 68 height 14
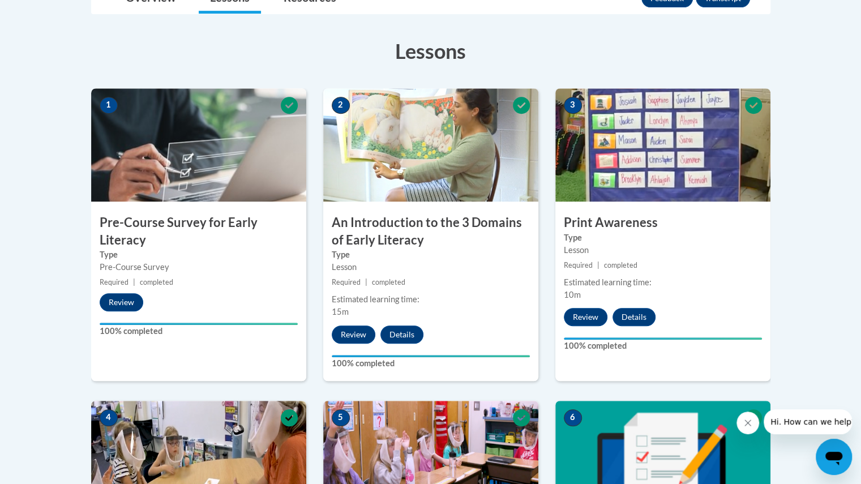
scroll to position [0, 0]
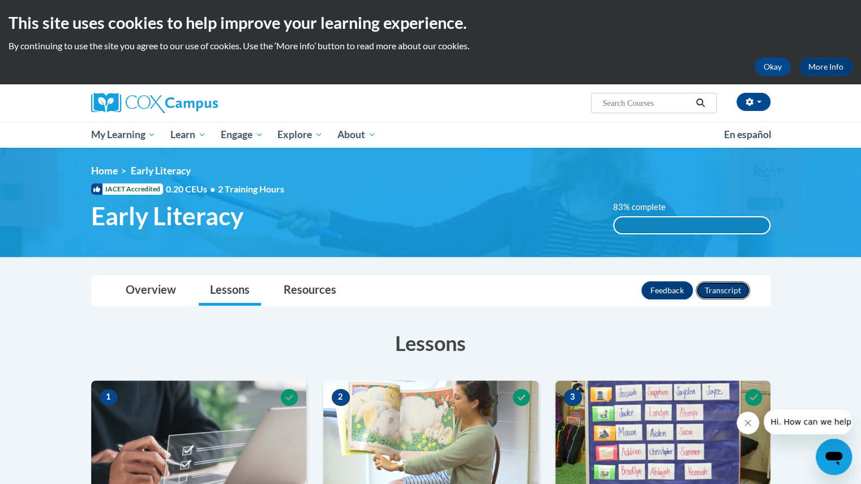
click at [725, 290] on button "Transcript" at bounding box center [723, 290] width 54 height 18
